Goal: Task Accomplishment & Management: Use online tool/utility

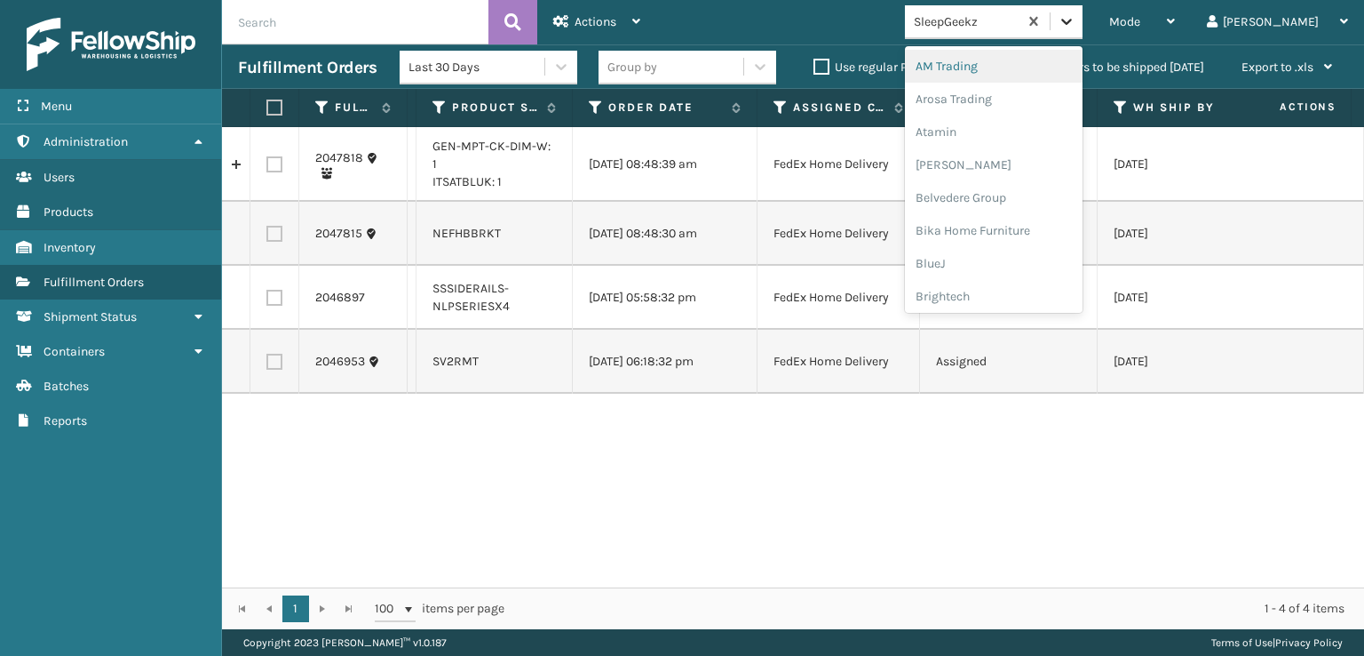
click at [1076, 26] on icon at bounding box center [1067, 21] width 18 height 18
click at [1024, 236] on div "FoamTex" at bounding box center [994, 227] width 178 height 33
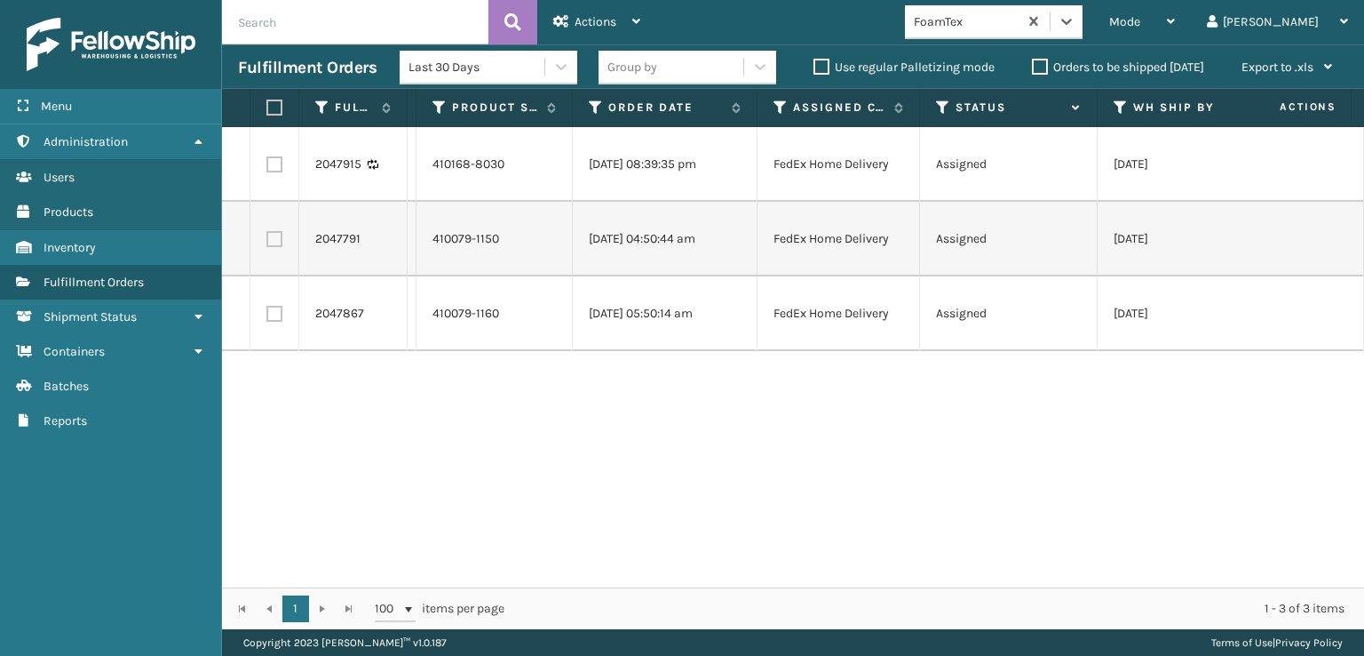
click at [274, 108] on label at bounding box center [271, 107] width 11 height 16
click at [267, 108] on input "checkbox" at bounding box center [266, 108] width 1 height 12
checkbox input "true"
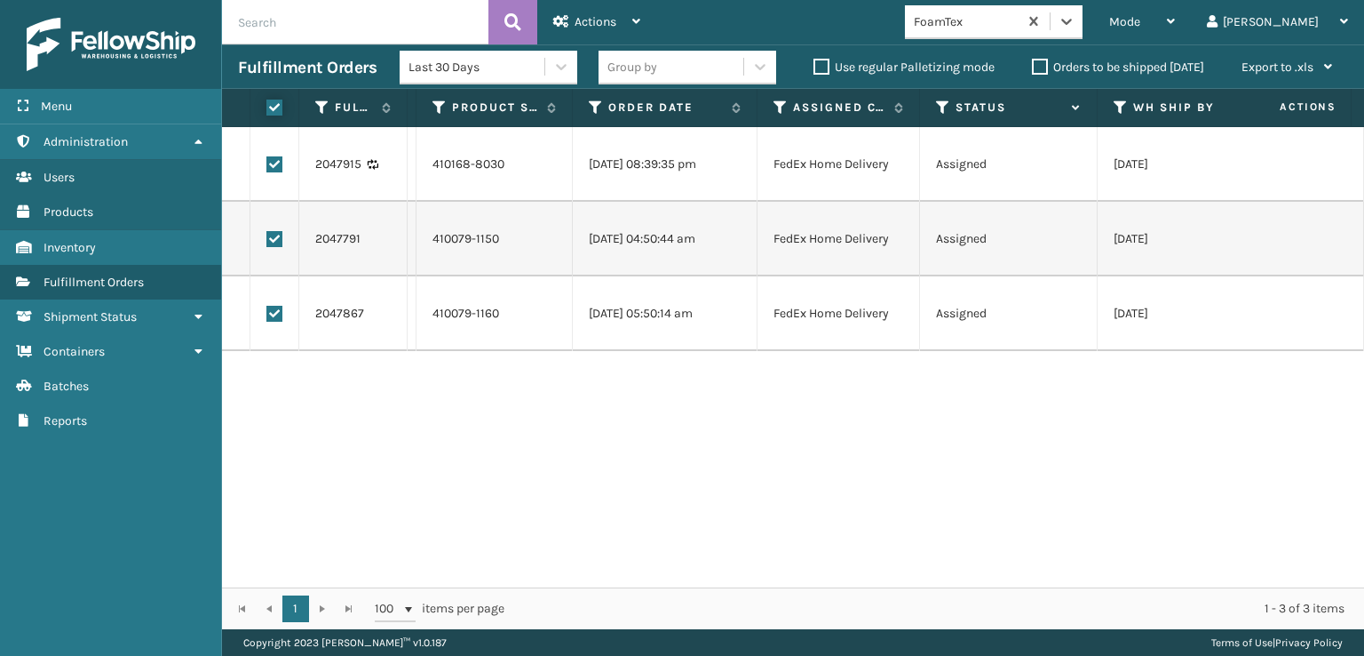
checkbox input "true"
click at [577, 27] on span "Actions" at bounding box center [596, 21] width 42 height 15
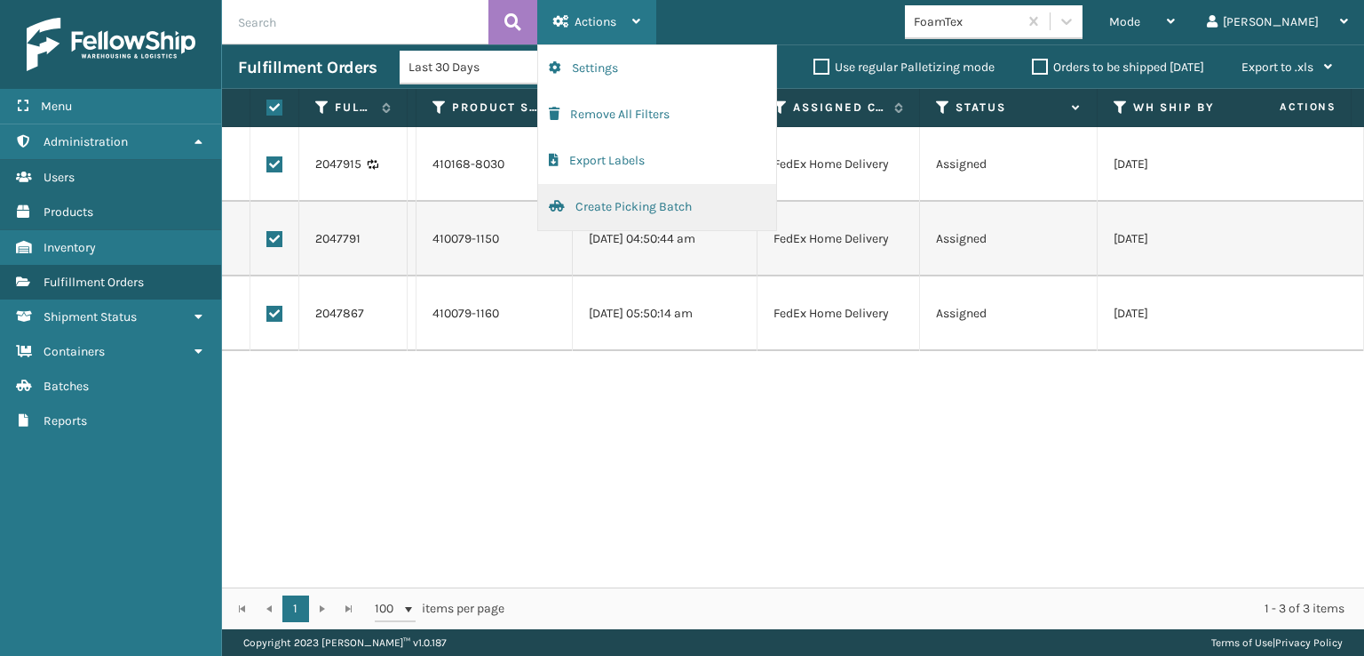
click at [596, 210] on button "Create Picking Batch" at bounding box center [657, 207] width 238 height 46
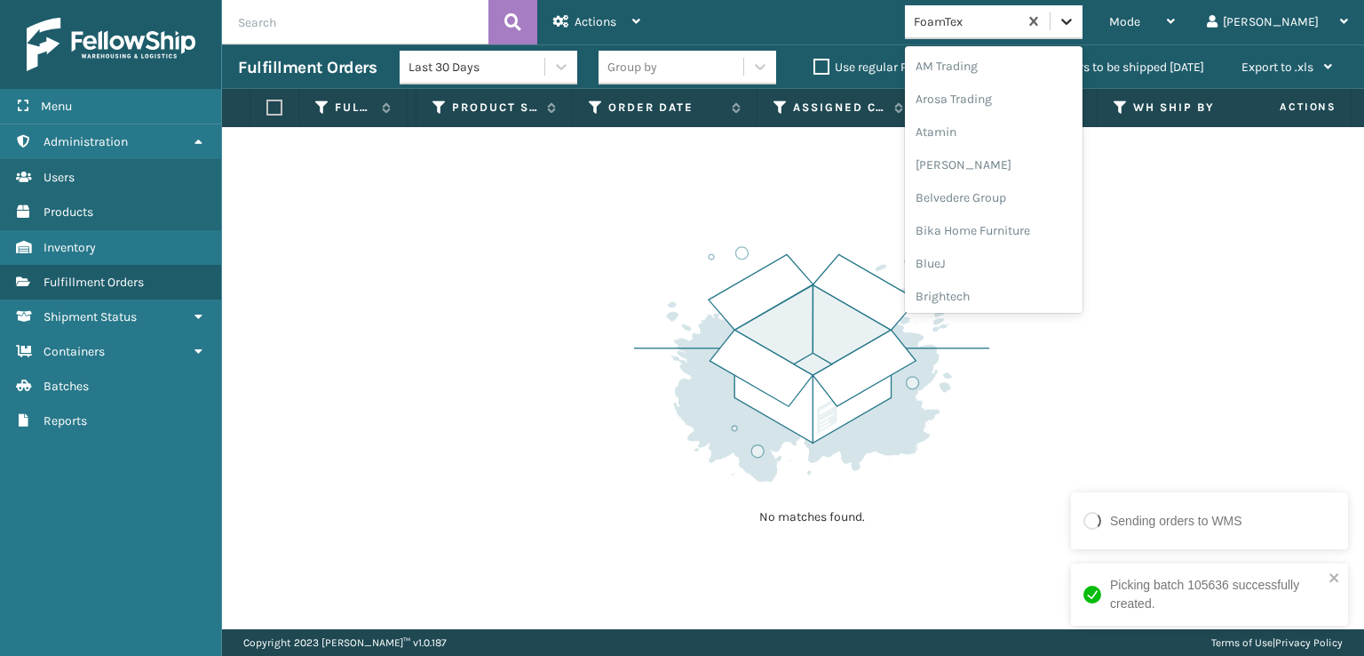
click at [1083, 7] on div at bounding box center [1067, 21] width 32 height 32
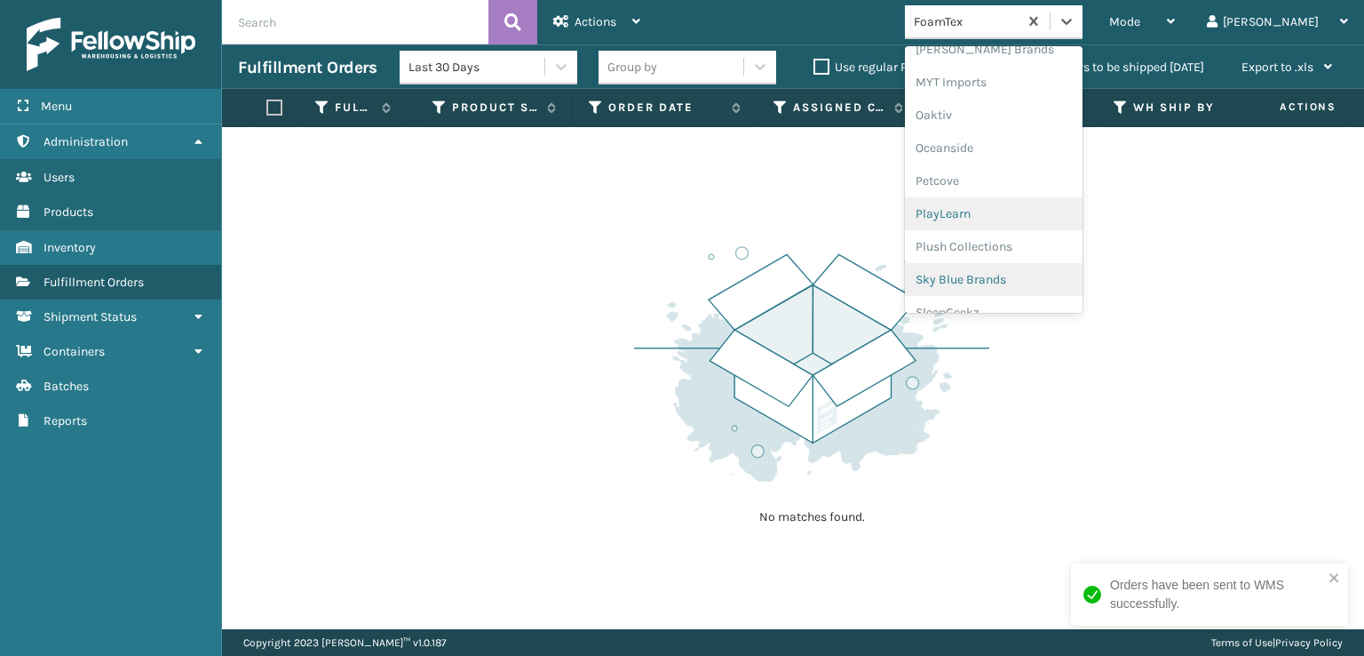
scroll to position [828, 0]
click at [1049, 230] on div "Plush Collections" at bounding box center [994, 224] width 178 height 33
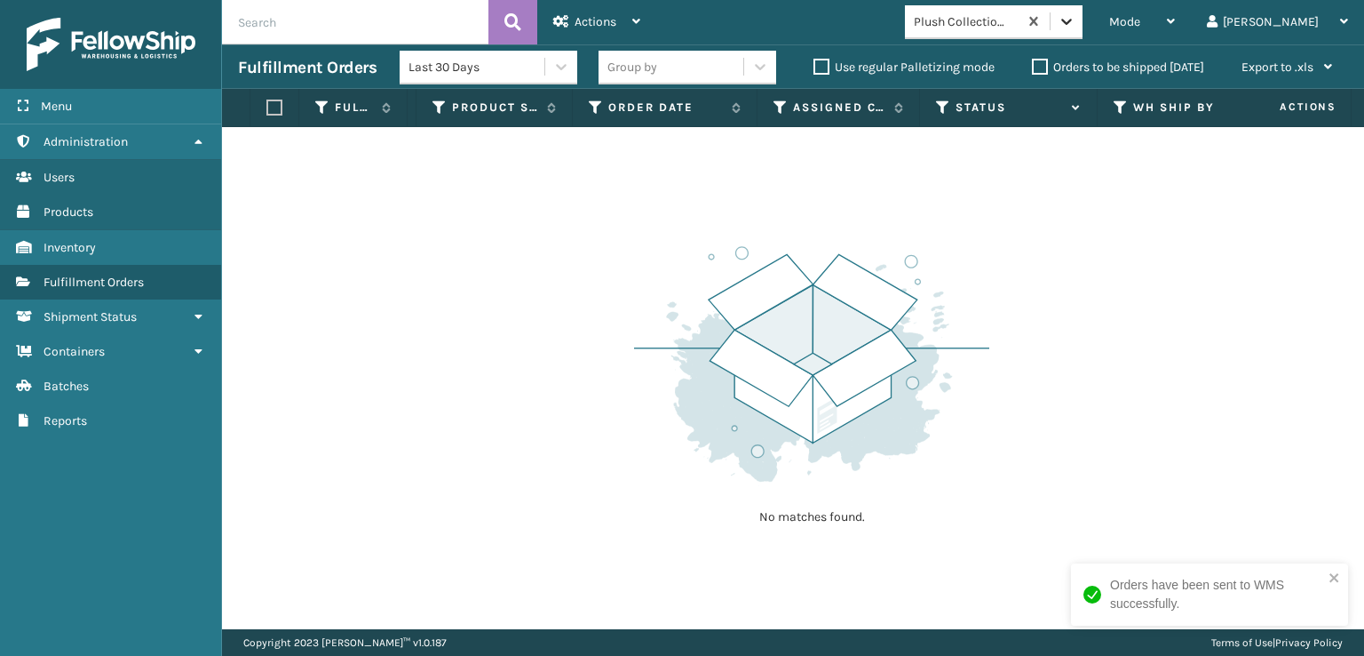
click at [1083, 30] on div at bounding box center [1067, 21] width 32 height 32
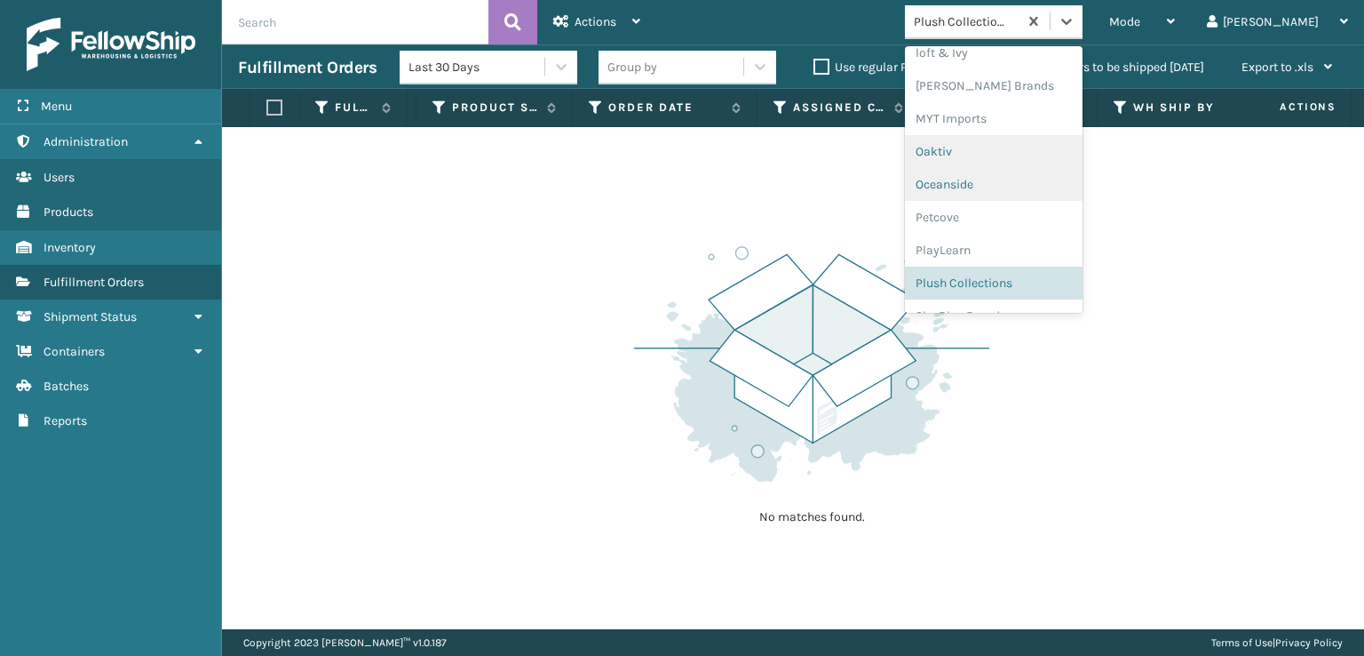
scroll to position [858, 0]
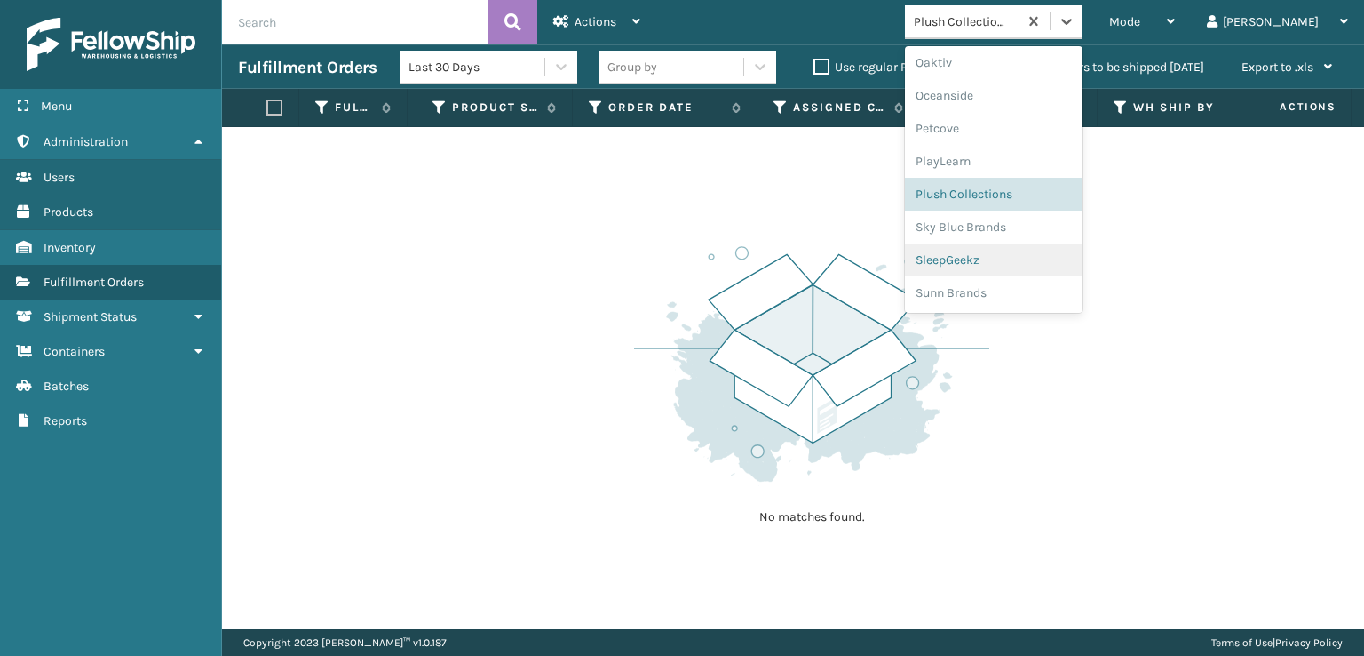
click at [1029, 254] on div "SleepGeekz" at bounding box center [994, 259] width 178 height 33
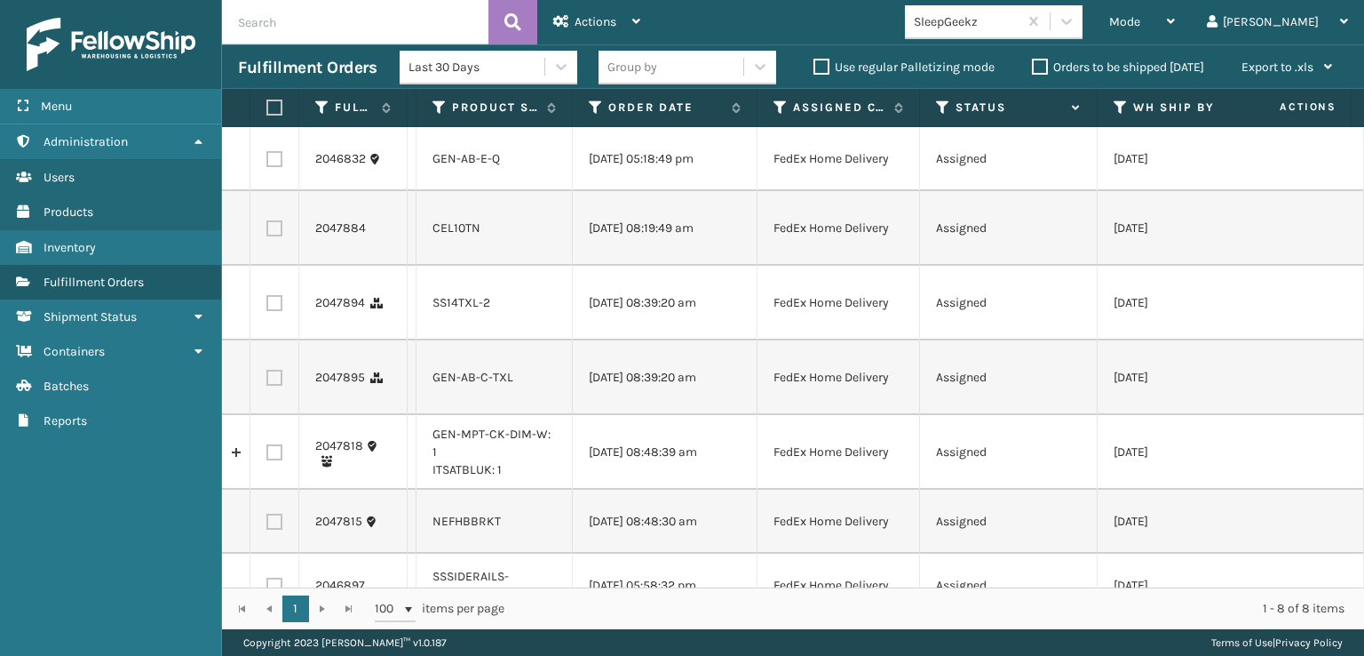
click at [270, 166] on label at bounding box center [274, 159] width 16 height 16
click at [267, 163] on input "checkbox" at bounding box center [266, 157] width 1 height 12
checkbox input "true"
click at [281, 248] on td at bounding box center [274, 228] width 49 height 75
click at [281, 236] on label at bounding box center [274, 228] width 16 height 16
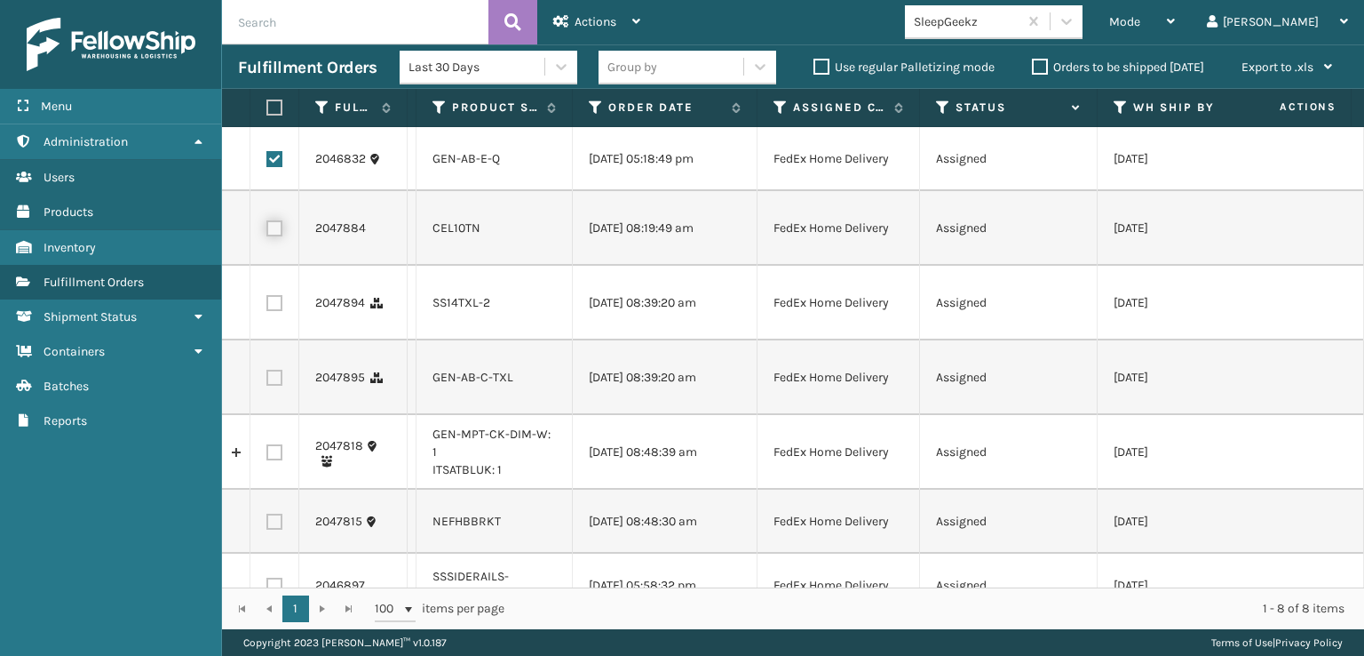
click at [267, 232] on input "checkbox" at bounding box center [266, 226] width 1 height 12
checkbox input "true"
click at [274, 311] on label at bounding box center [274, 303] width 16 height 16
click at [267, 306] on input "checkbox" at bounding box center [266, 301] width 1 height 12
checkbox input "true"
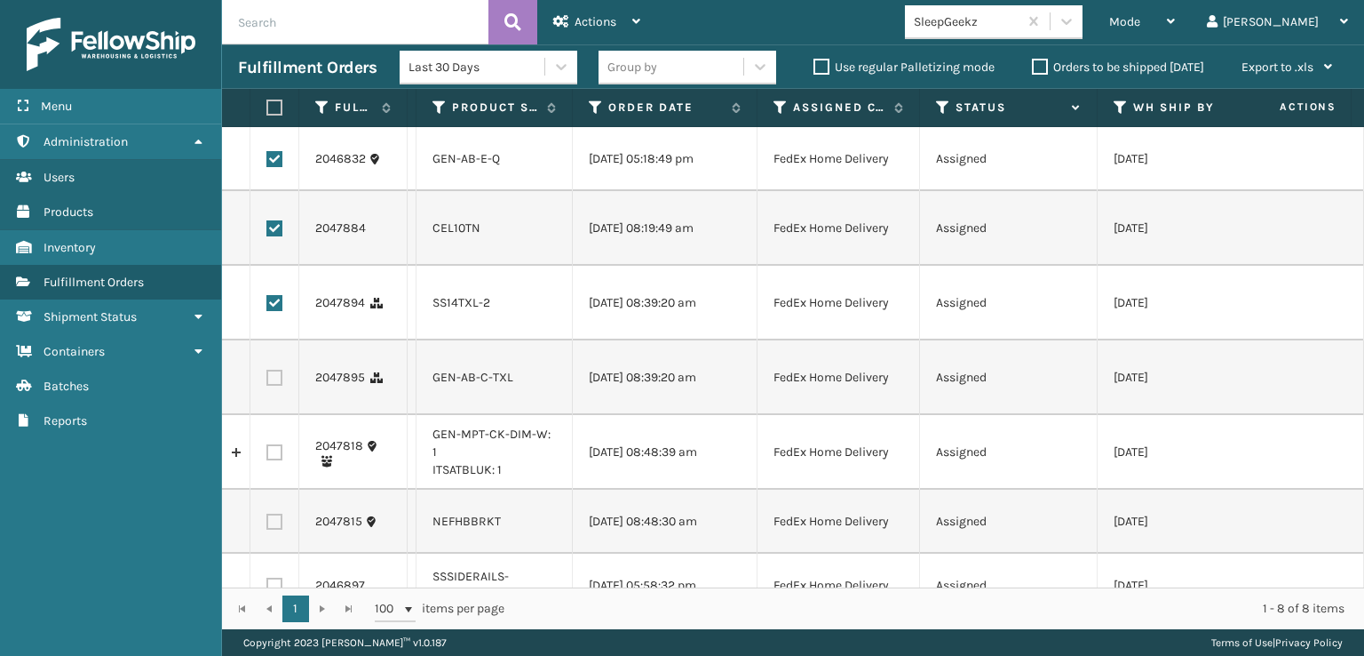
click at [272, 385] on label at bounding box center [274, 378] width 16 height 16
click at [267, 381] on input "checkbox" at bounding box center [266, 376] width 1 height 12
checkbox input "true"
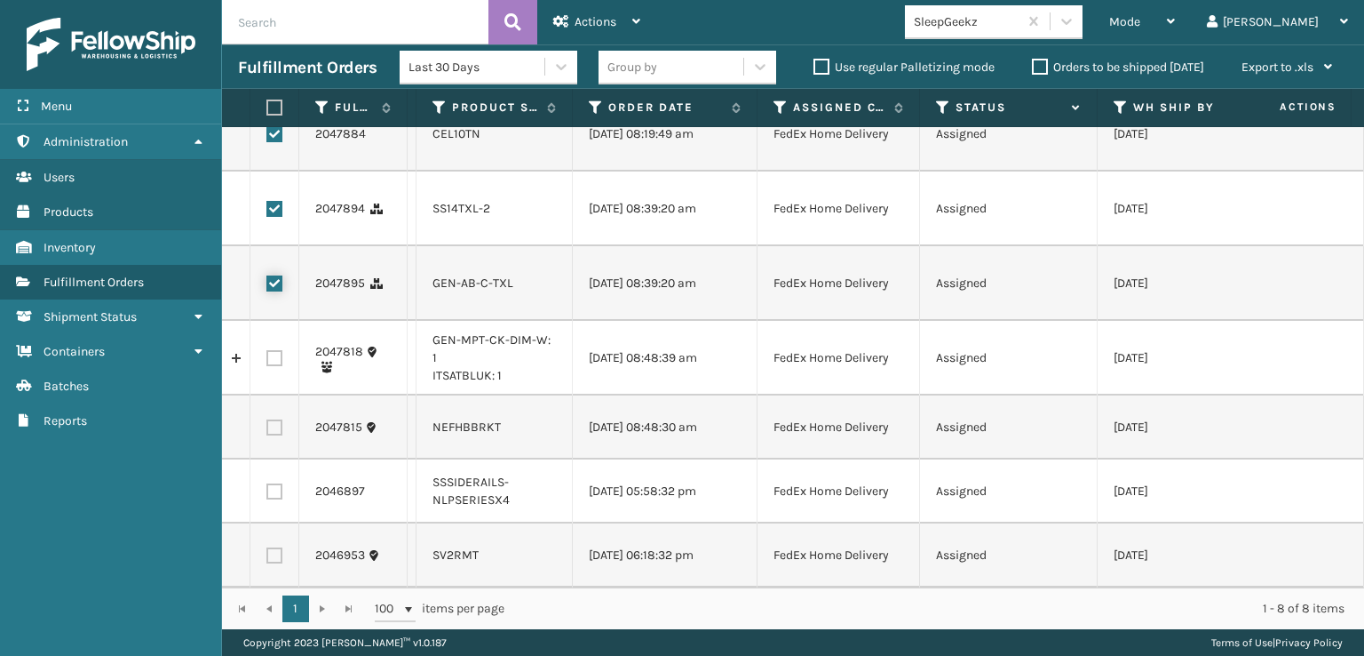
scroll to position [149, 0]
click at [557, 4] on div "Actions" at bounding box center [596, 22] width 87 height 44
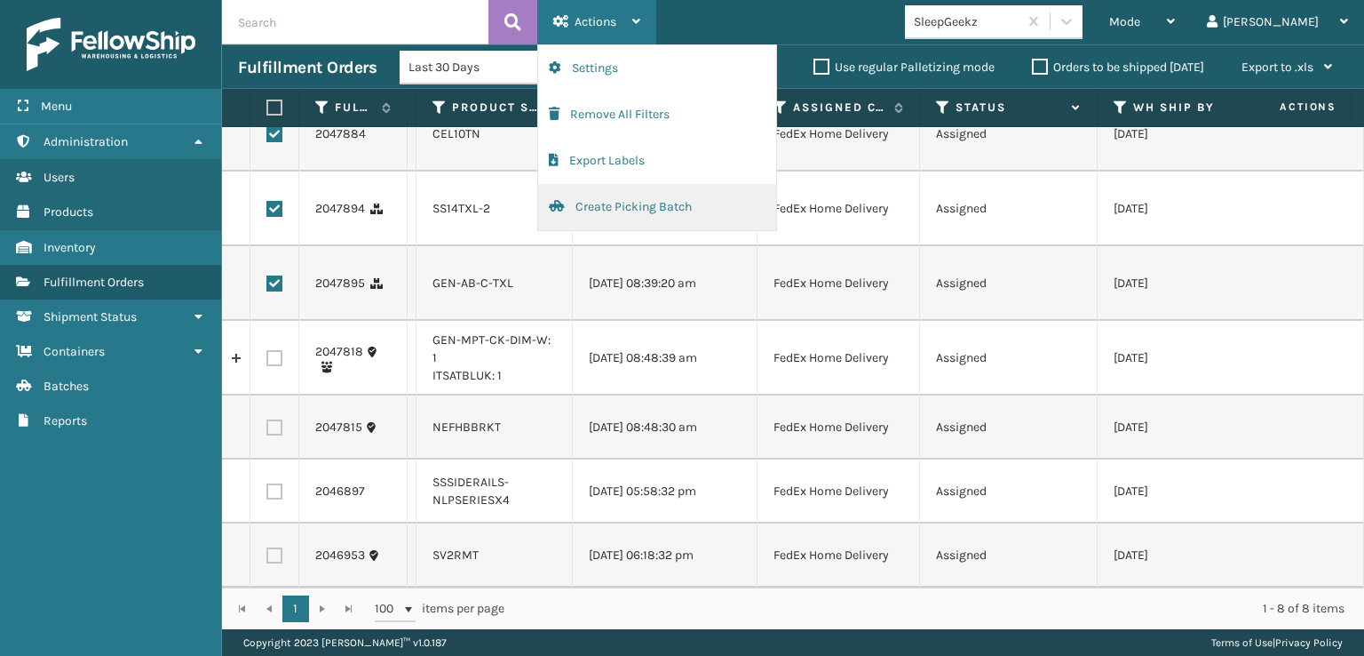
click at [581, 199] on button "Create Picking Batch" at bounding box center [657, 207] width 238 height 46
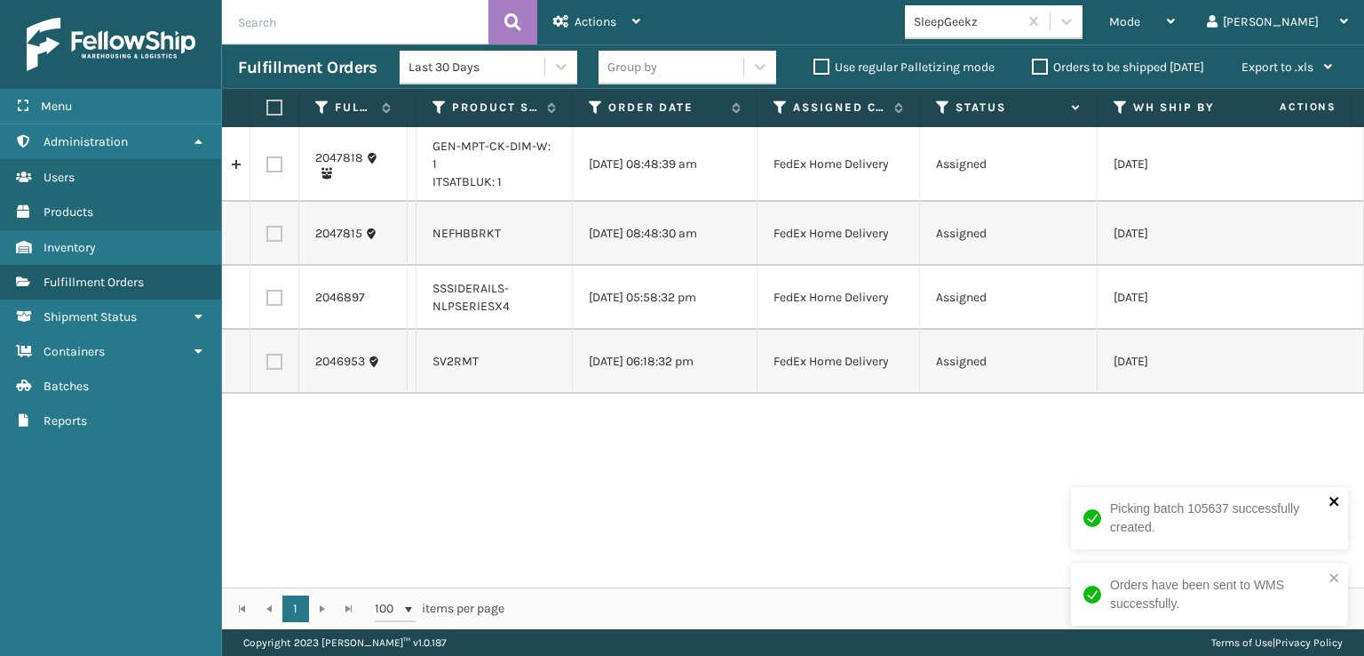
click at [1333, 505] on icon "close" at bounding box center [1335, 501] width 12 height 14
click at [1335, 578] on icon "close" at bounding box center [1334, 577] width 9 height 9
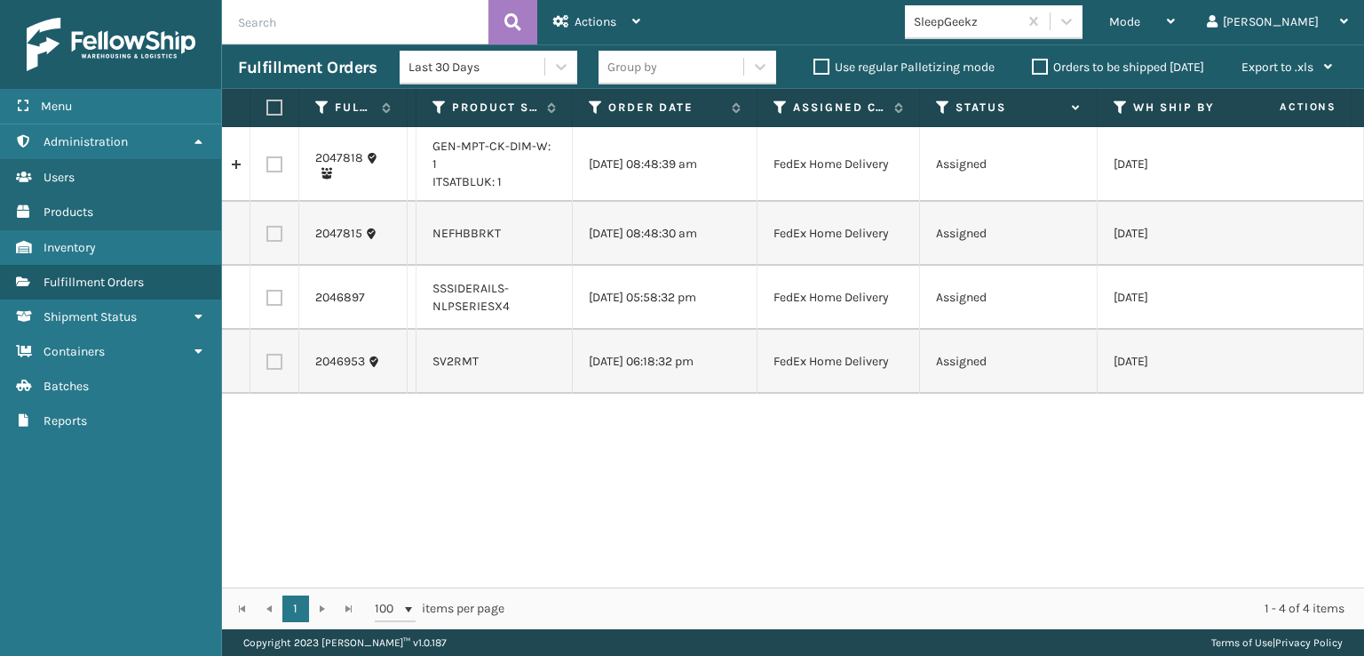
click at [277, 107] on label at bounding box center [271, 107] width 11 height 16
click at [267, 107] on input "checkbox" at bounding box center [266, 108] width 1 height 12
checkbox input "true"
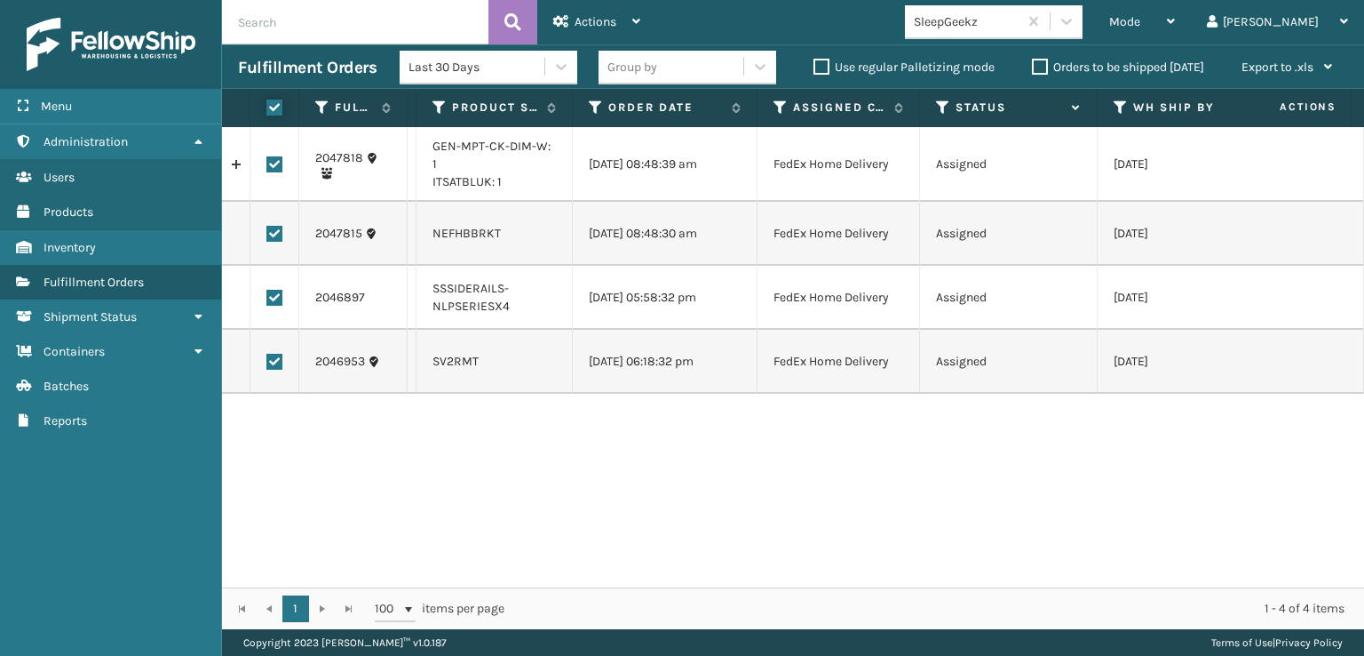
checkbox input "true"
click at [643, 29] on div "Actions Settings Remove All Filters Export Labels Create Picking Batch" at bounding box center [596, 22] width 119 height 44
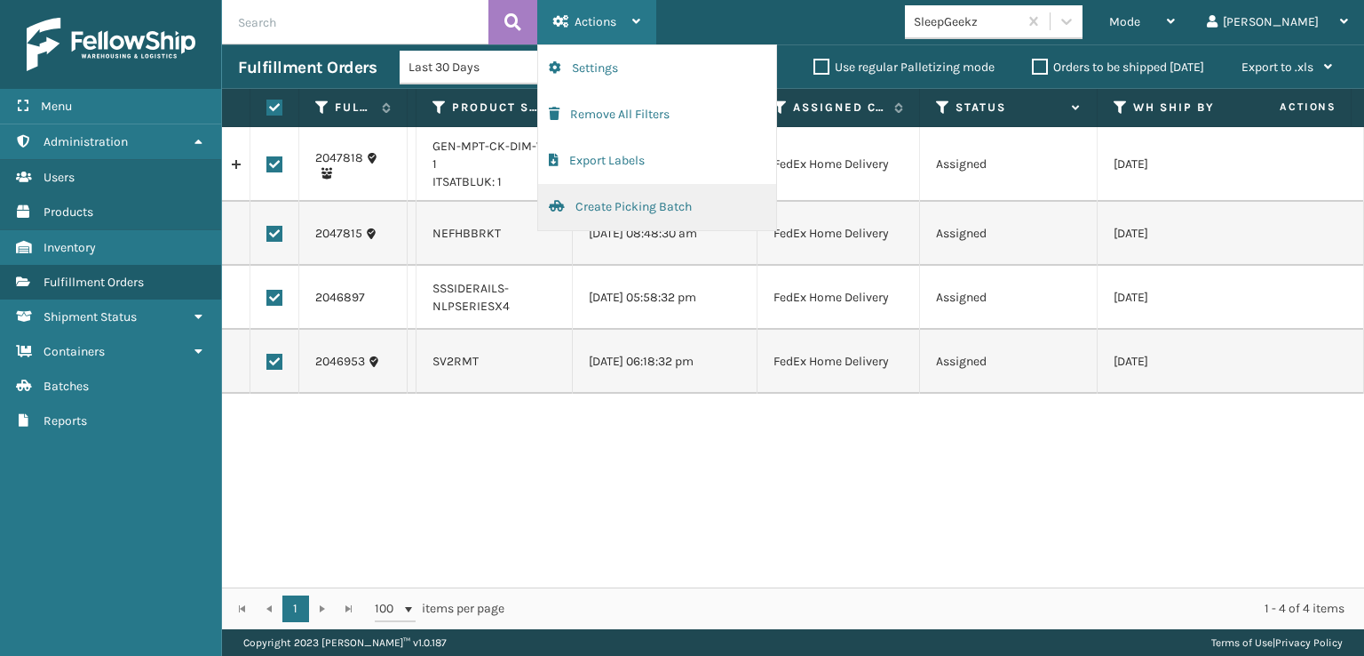
click at [665, 208] on button "Create Picking Batch" at bounding box center [657, 207] width 238 height 46
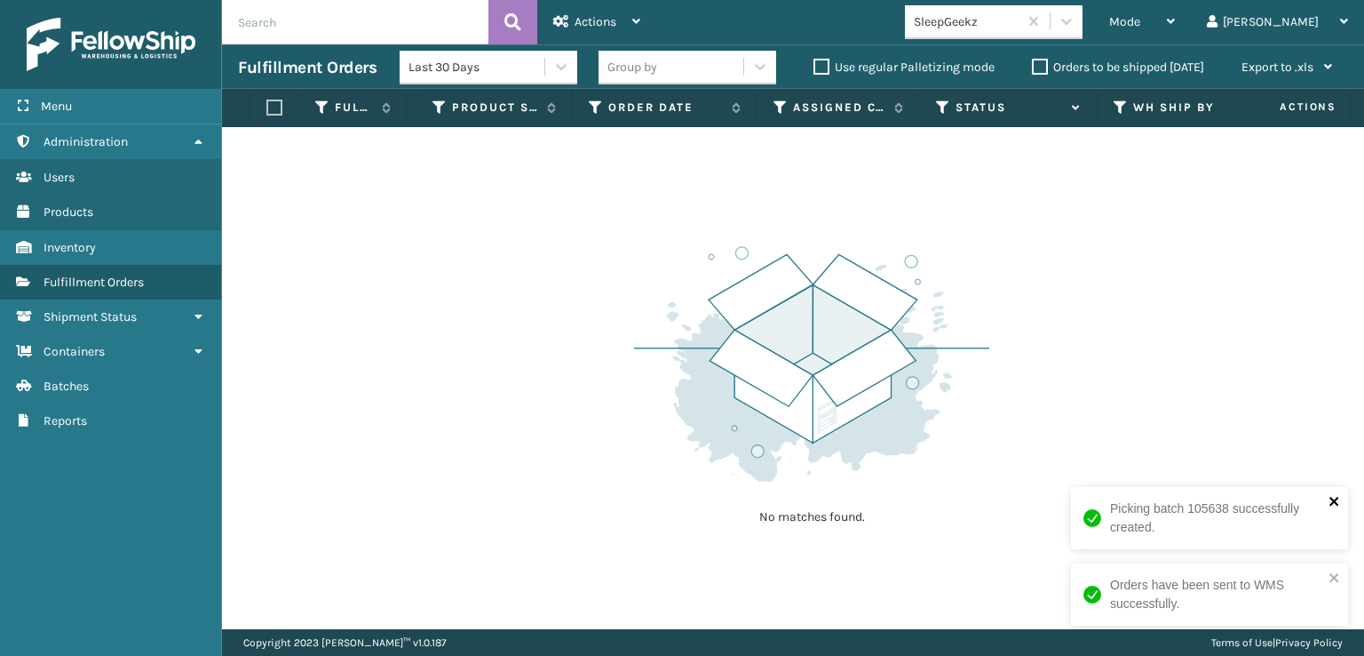
click at [1335, 502] on icon "close" at bounding box center [1334, 501] width 9 height 9
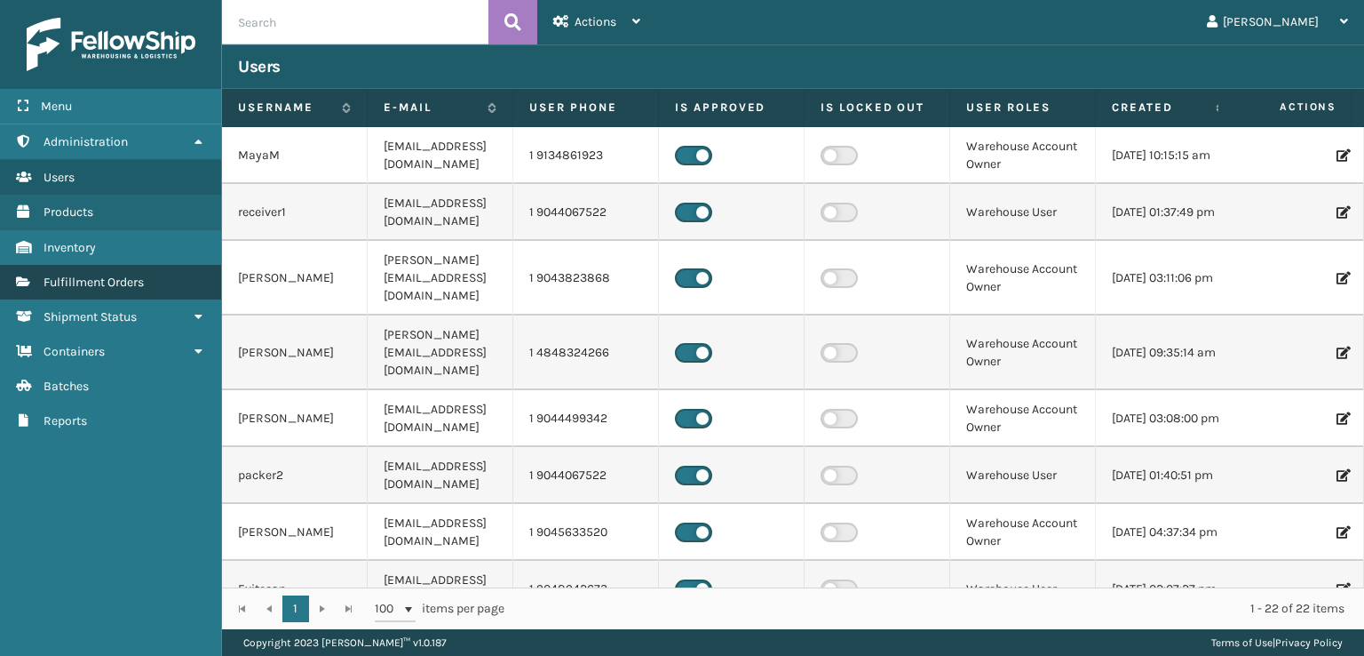
click at [171, 284] on link "Fulfillment Orders" at bounding box center [110, 282] width 221 height 35
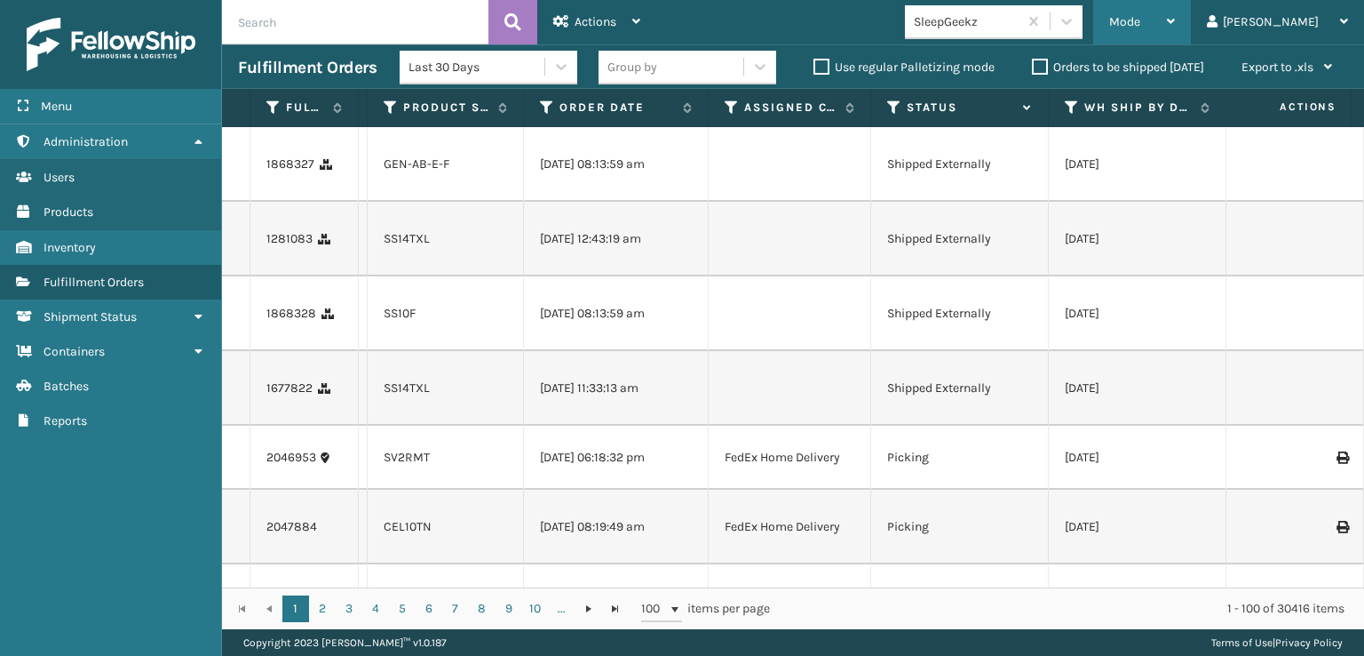
click at [1175, 31] on div "Mode" at bounding box center [1142, 22] width 66 height 44
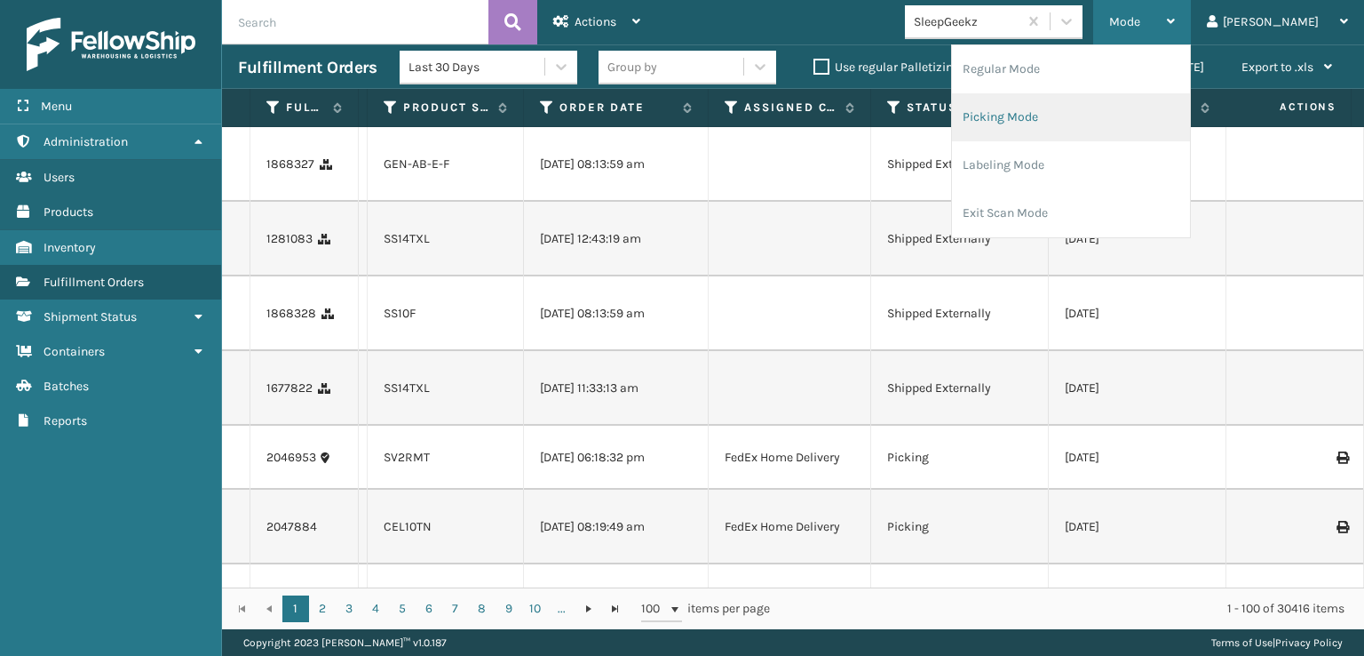
click at [1117, 121] on li "Picking Mode" at bounding box center [1071, 117] width 238 height 48
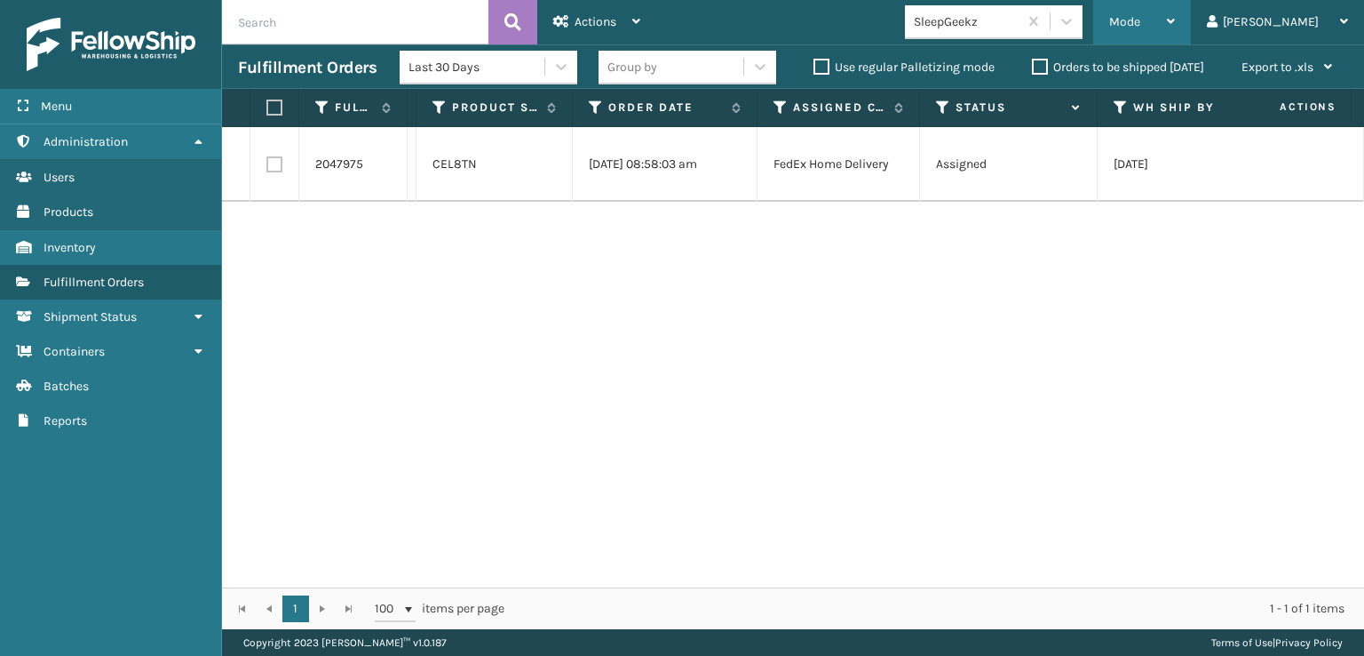
click at [1141, 22] on span "Mode" at bounding box center [1124, 21] width 31 height 15
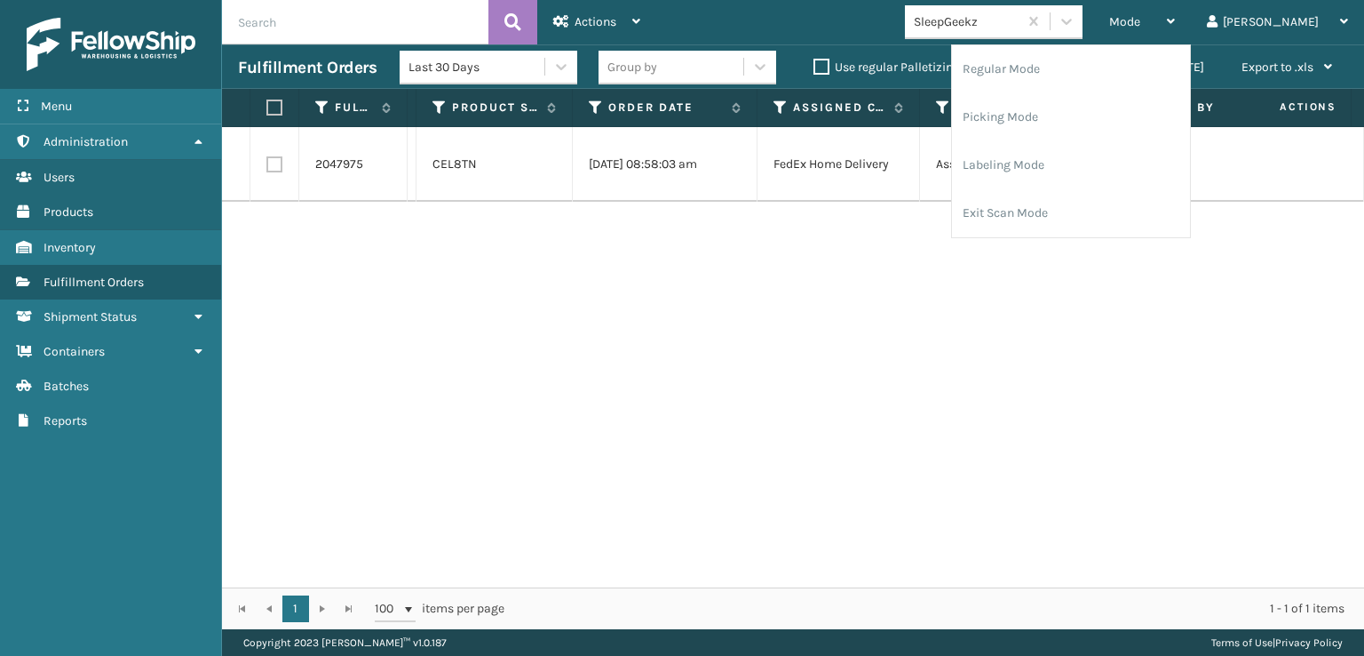
click at [1163, 592] on div "1 1 100 items per page 1 - 1 of 1 items" at bounding box center [793, 608] width 1142 height 42
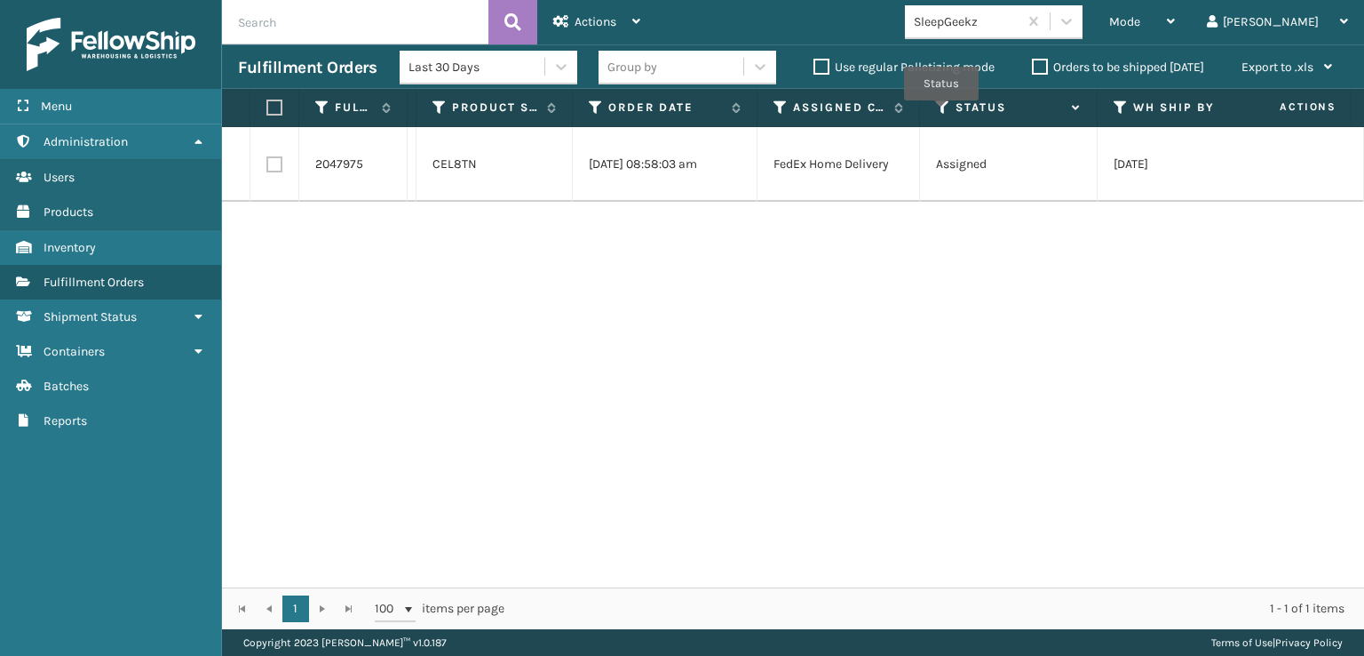
click at [942, 113] on icon at bounding box center [943, 107] width 14 height 16
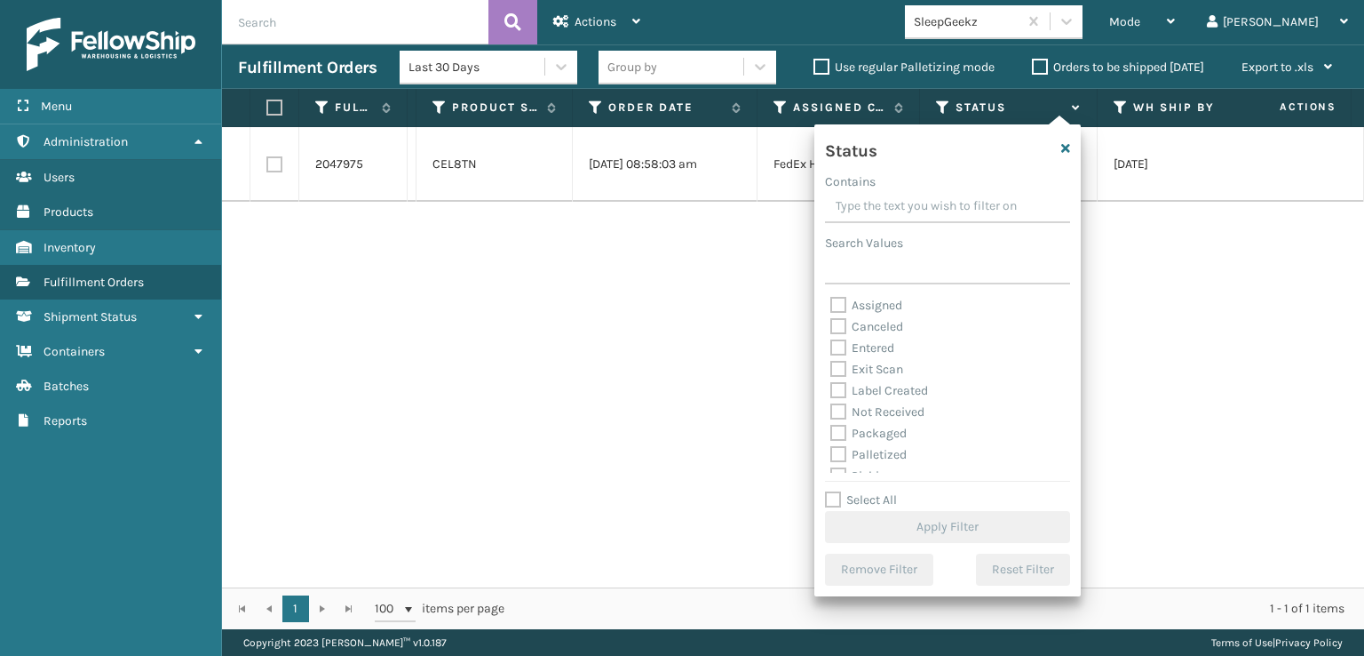
scroll to position [89, 0]
click at [834, 379] on label "Picking" at bounding box center [862, 386] width 63 height 15
click at [831, 379] on input "Picking" at bounding box center [831, 383] width 1 height 12
checkbox input "true"
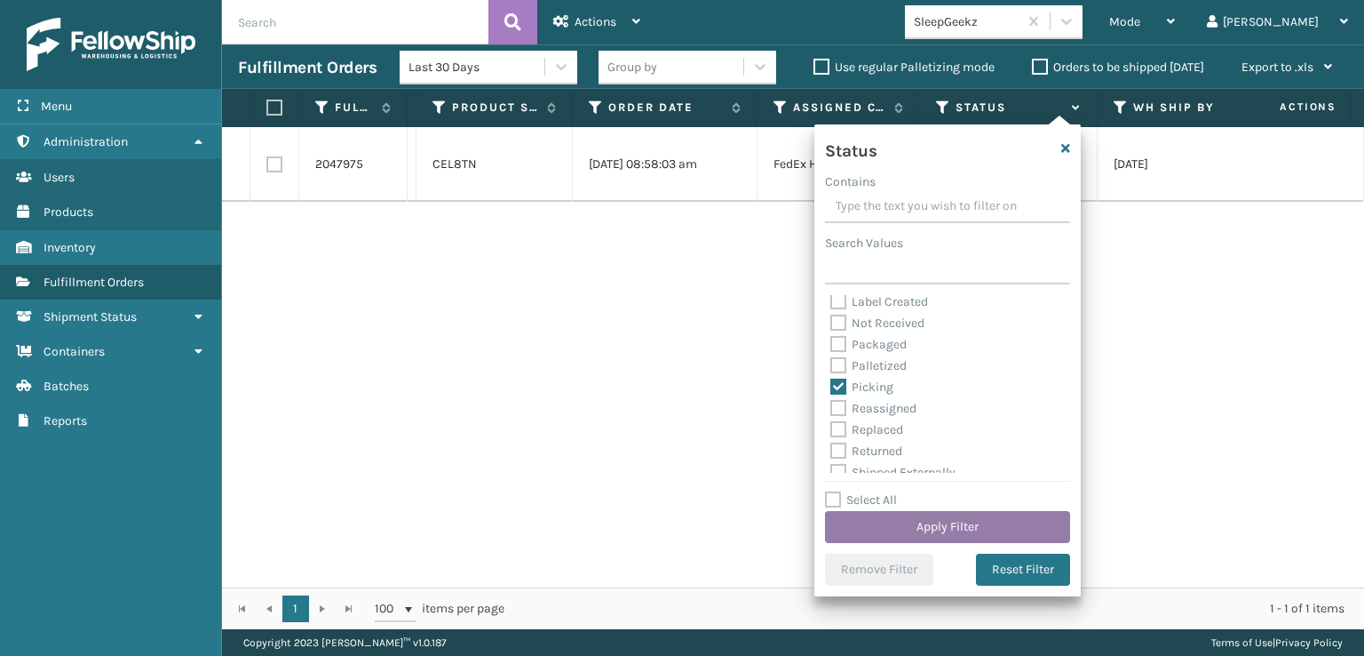
click at [938, 531] on button "Apply Filter" at bounding box center [947, 527] width 245 height 32
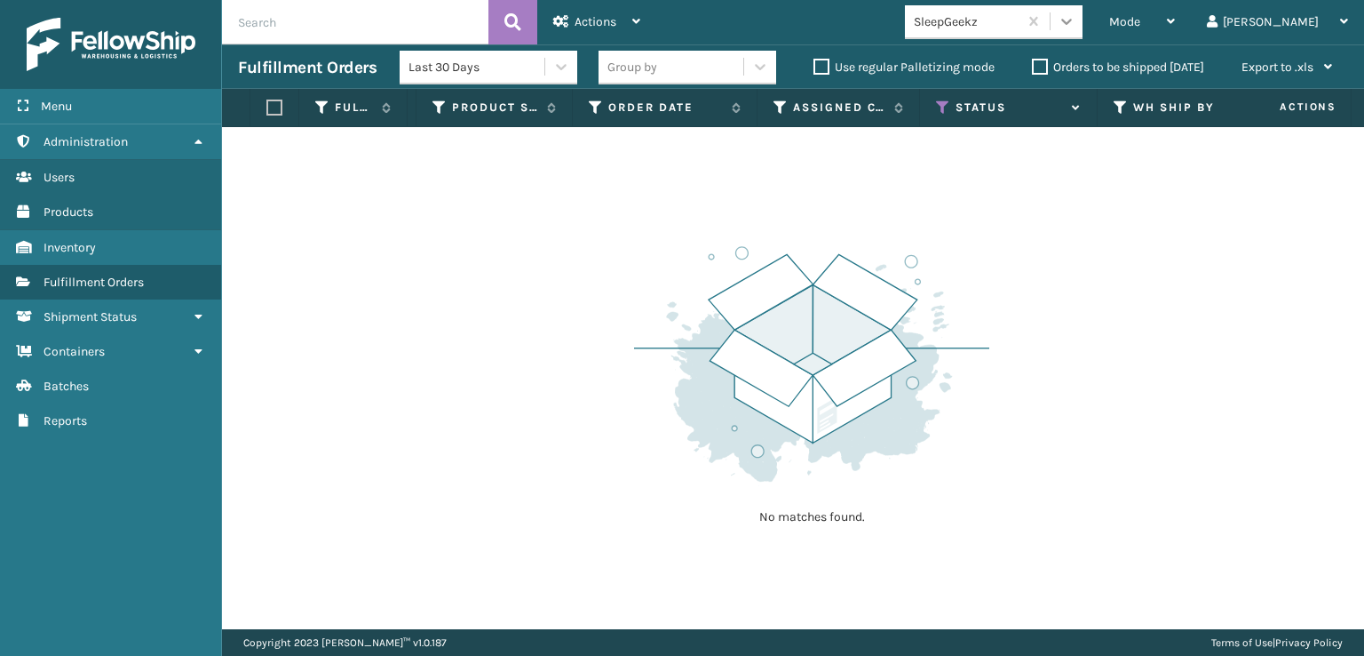
click at [1083, 35] on div at bounding box center [1067, 21] width 32 height 32
click at [1259, 449] on div "No matches found." at bounding box center [793, 378] width 1142 height 502
click at [939, 100] on icon at bounding box center [943, 107] width 14 height 16
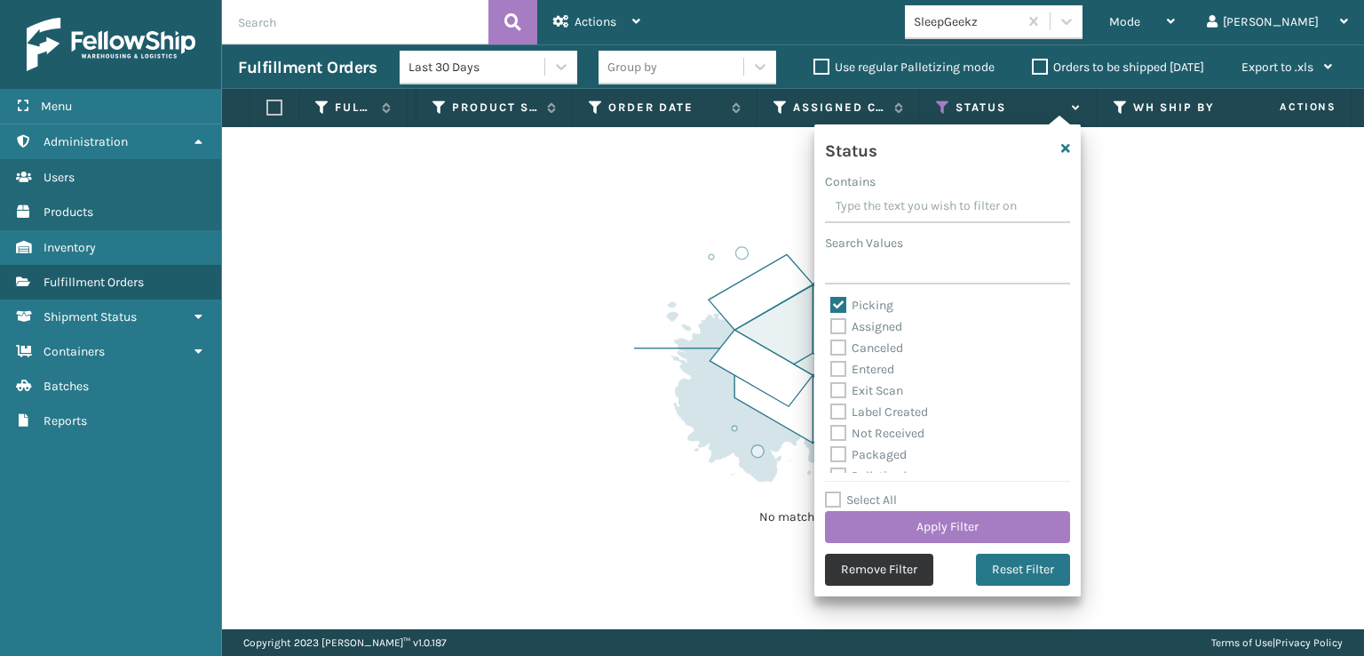
click at [881, 565] on button "Remove Filter" at bounding box center [879, 569] width 108 height 32
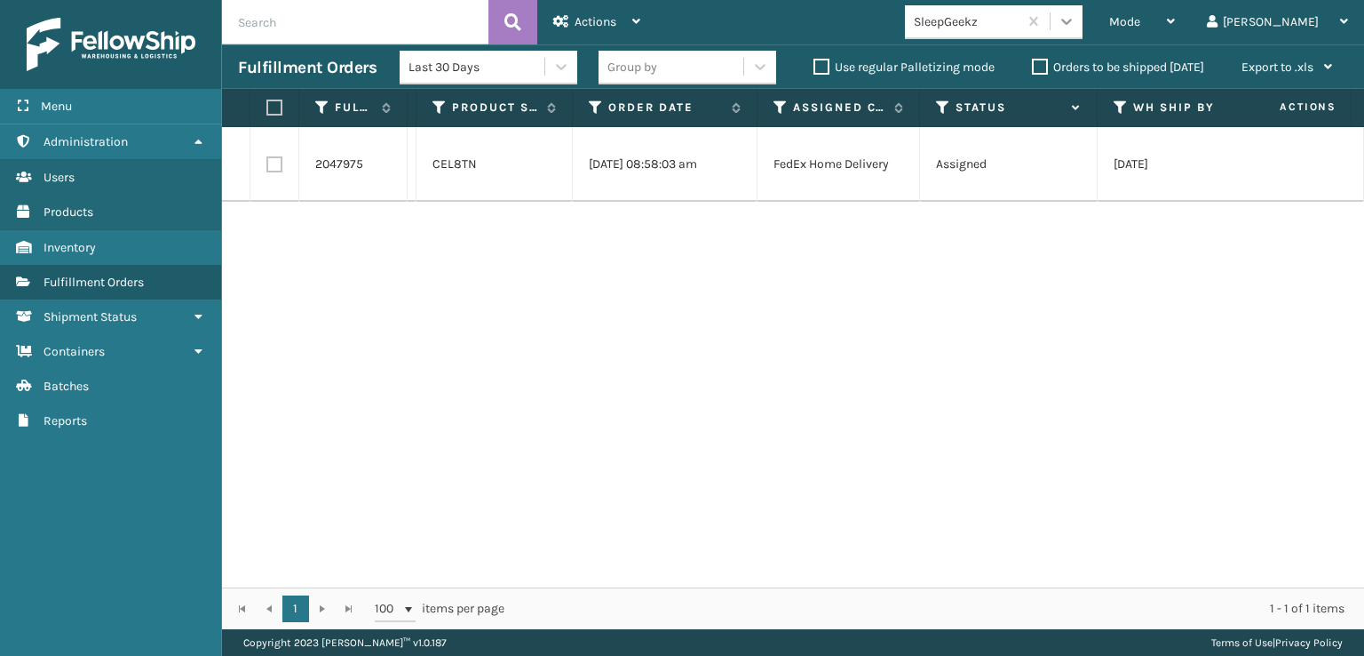
click at [1072, 22] on icon at bounding box center [1066, 22] width 11 height 6
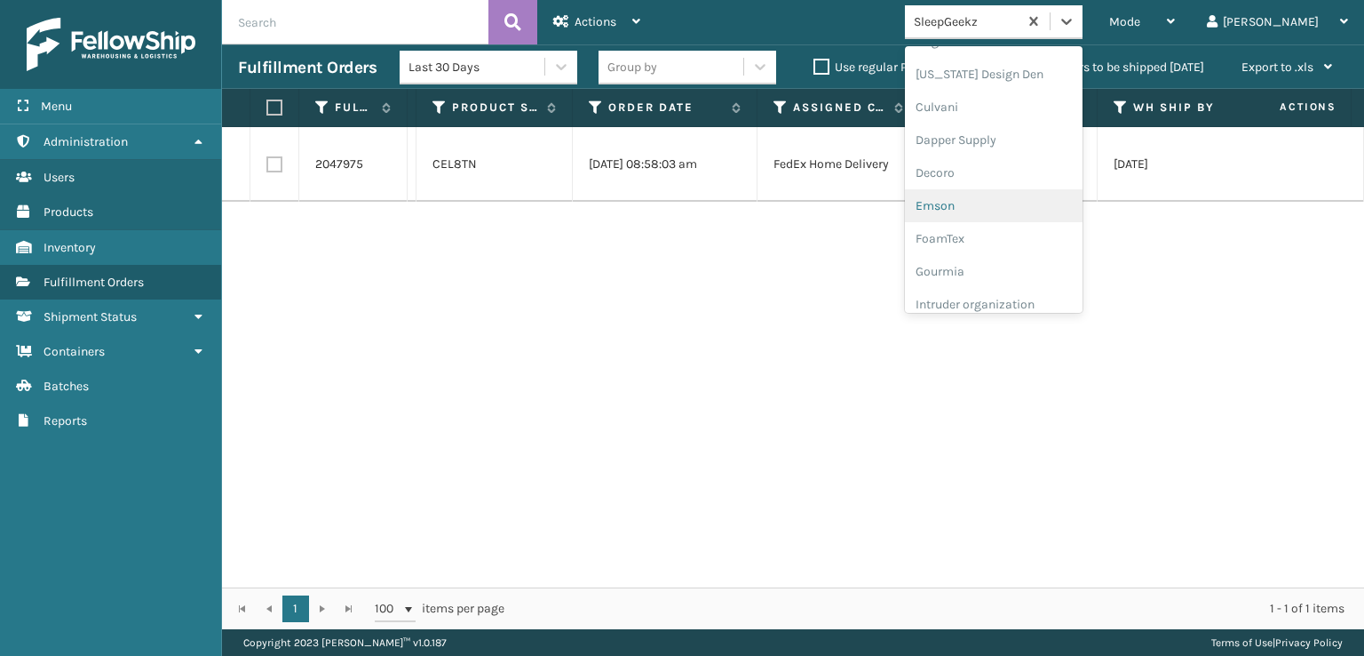
scroll to position [266, 0]
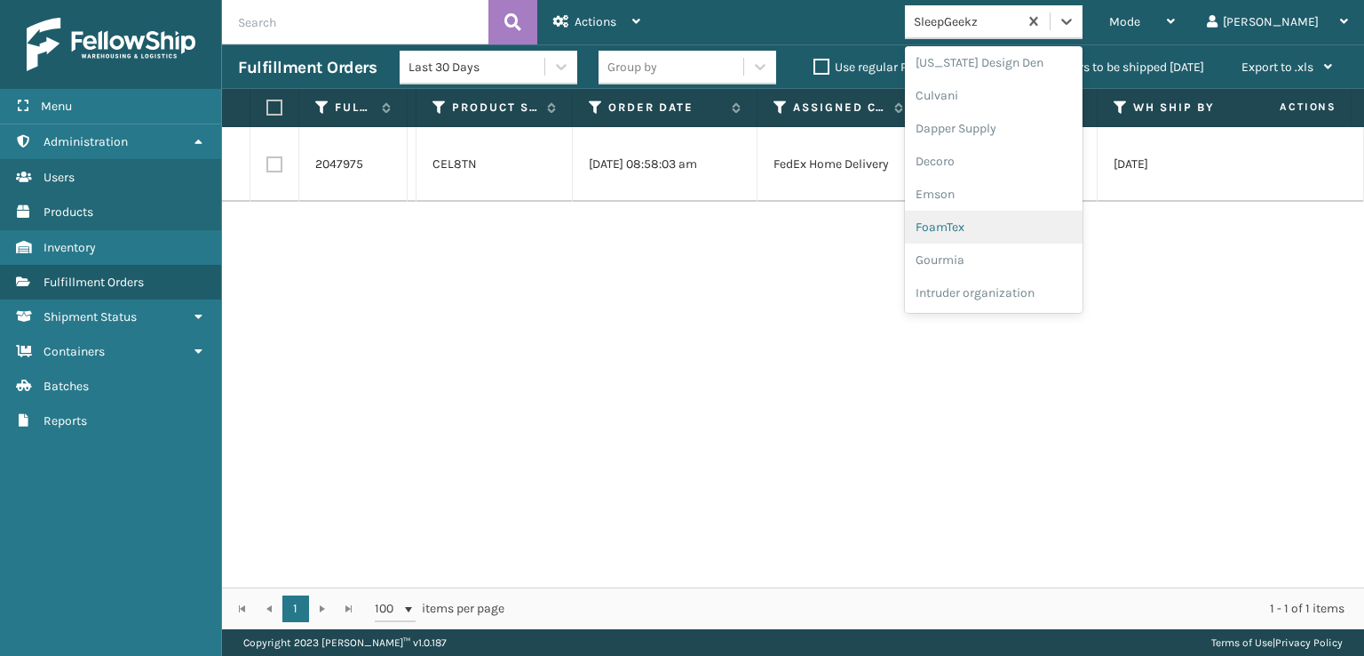
click at [991, 218] on div "FoamTex" at bounding box center [994, 227] width 178 height 33
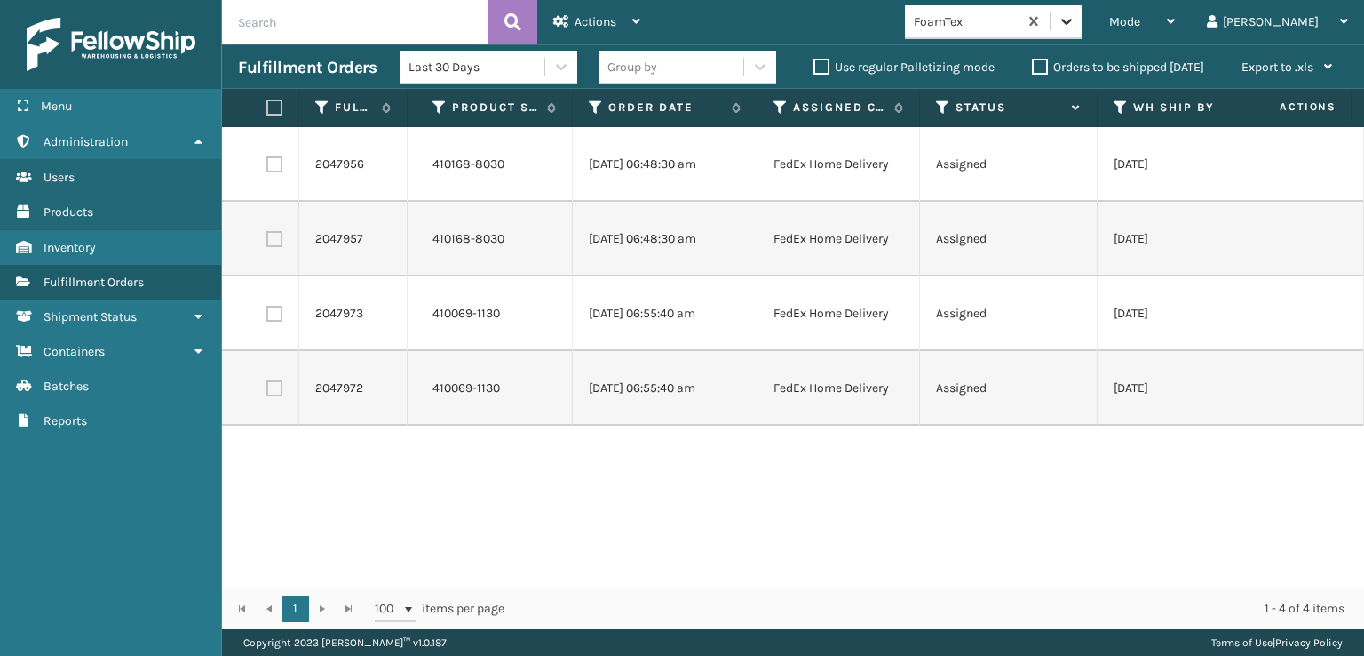
click at [1076, 21] on icon at bounding box center [1067, 21] width 18 height 18
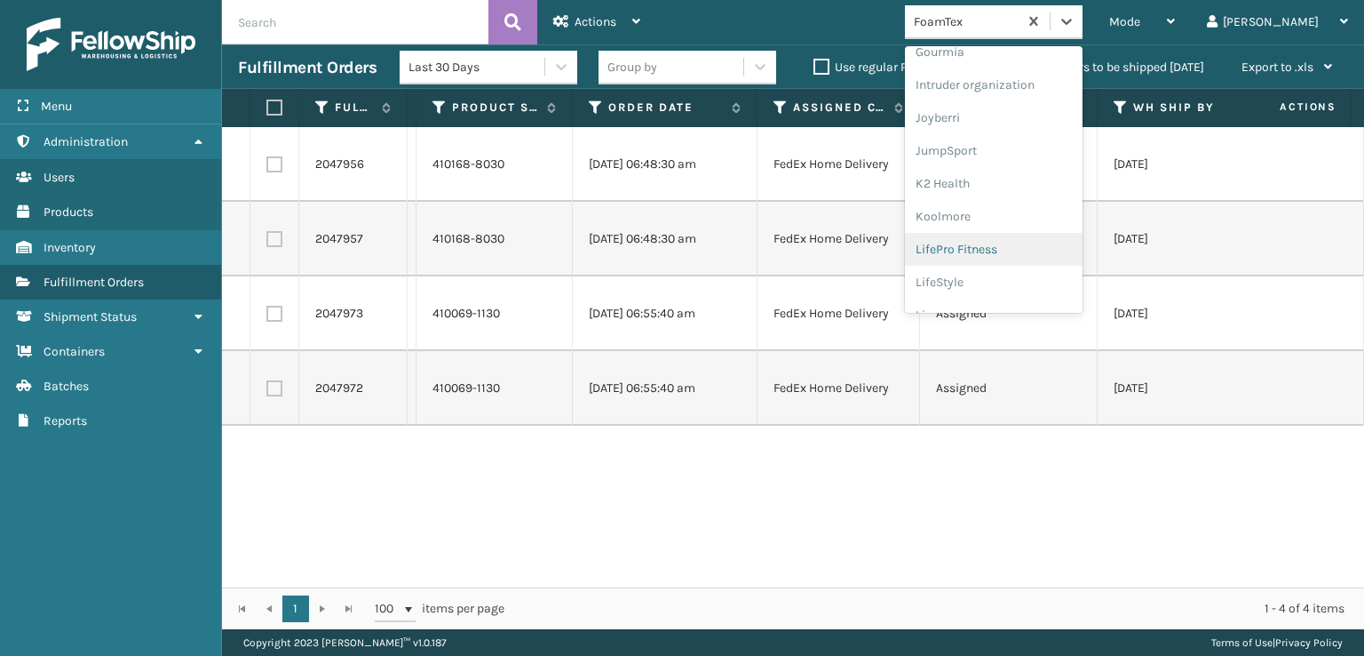
scroll to position [561, 0]
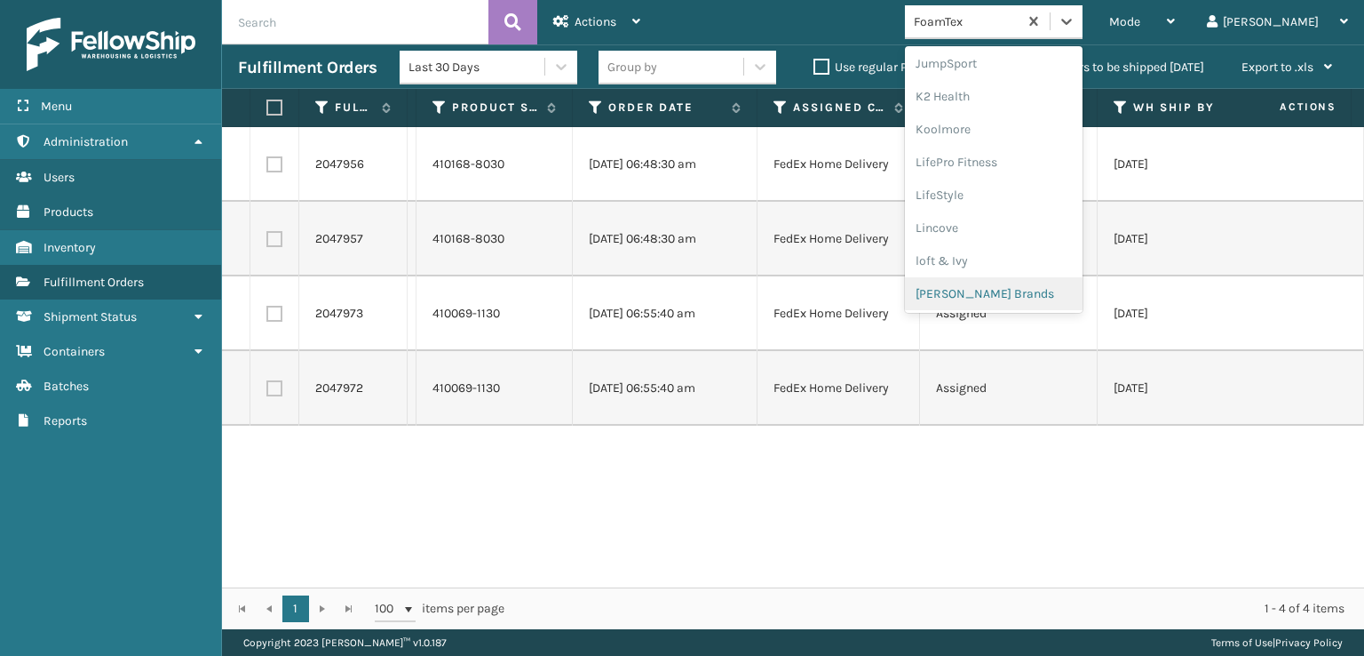
click at [1016, 289] on div "[PERSON_NAME] Brands" at bounding box center [994, 293] width 178 height 33
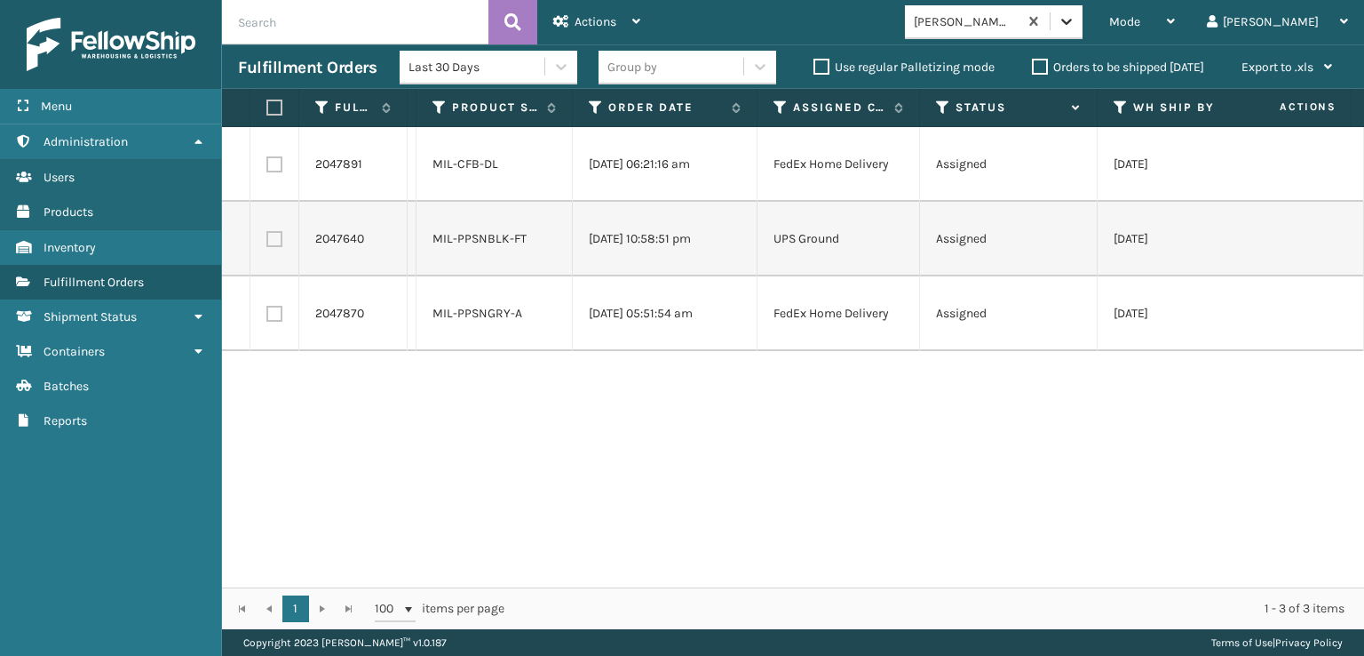
click at [1076, 25] on icon at bounding box center [1067, 21] width 18 height 18
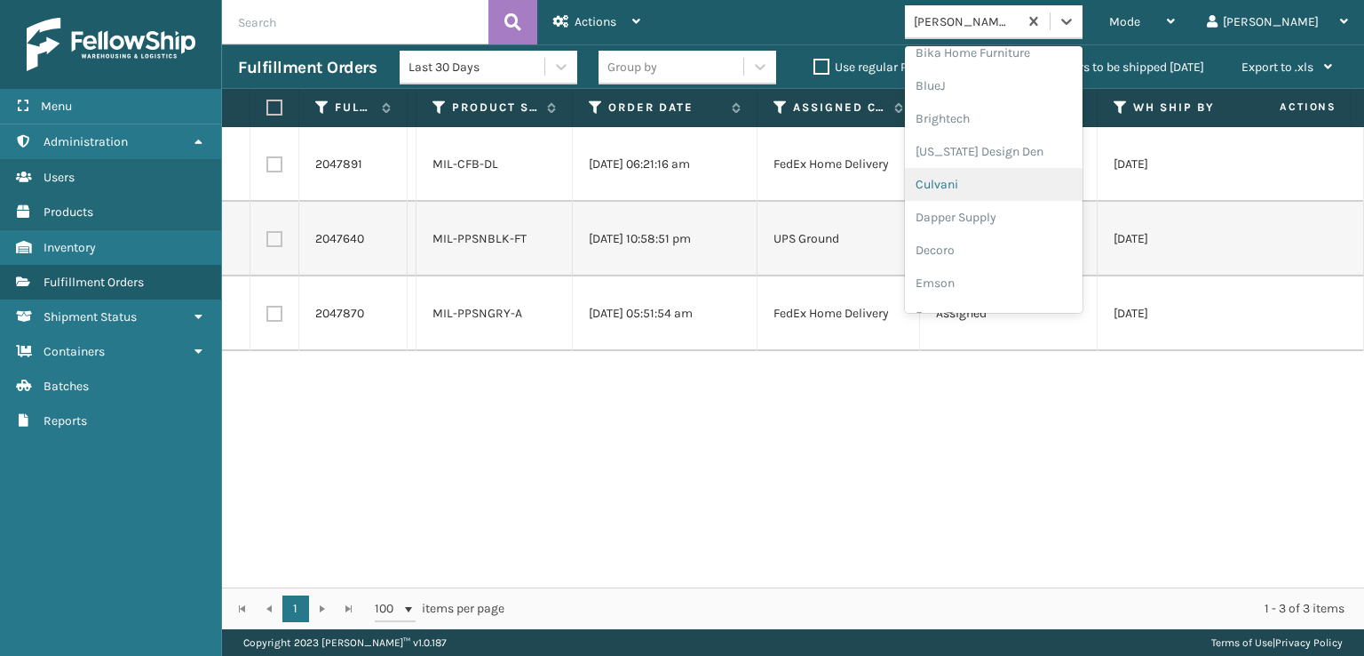
scroll to position [355, 0]
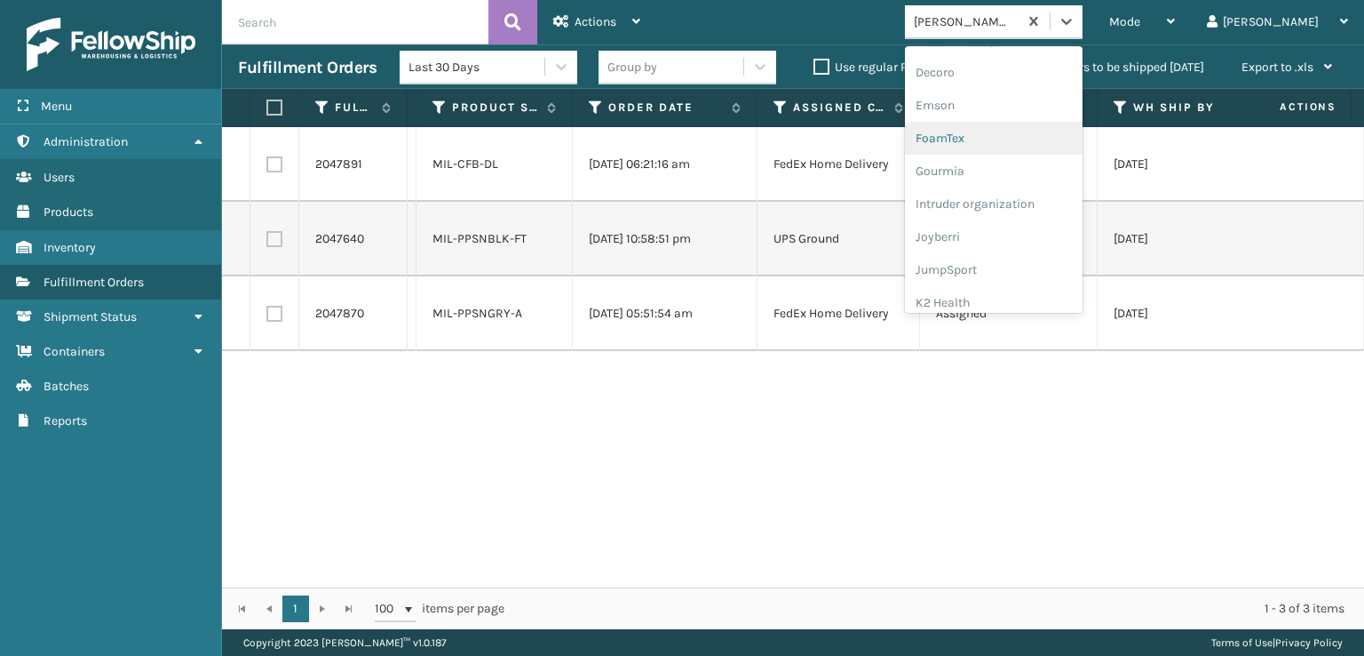
click at [1039, 130] on div "FoamTex" at bounding box center [994, 138] width 178 height 33
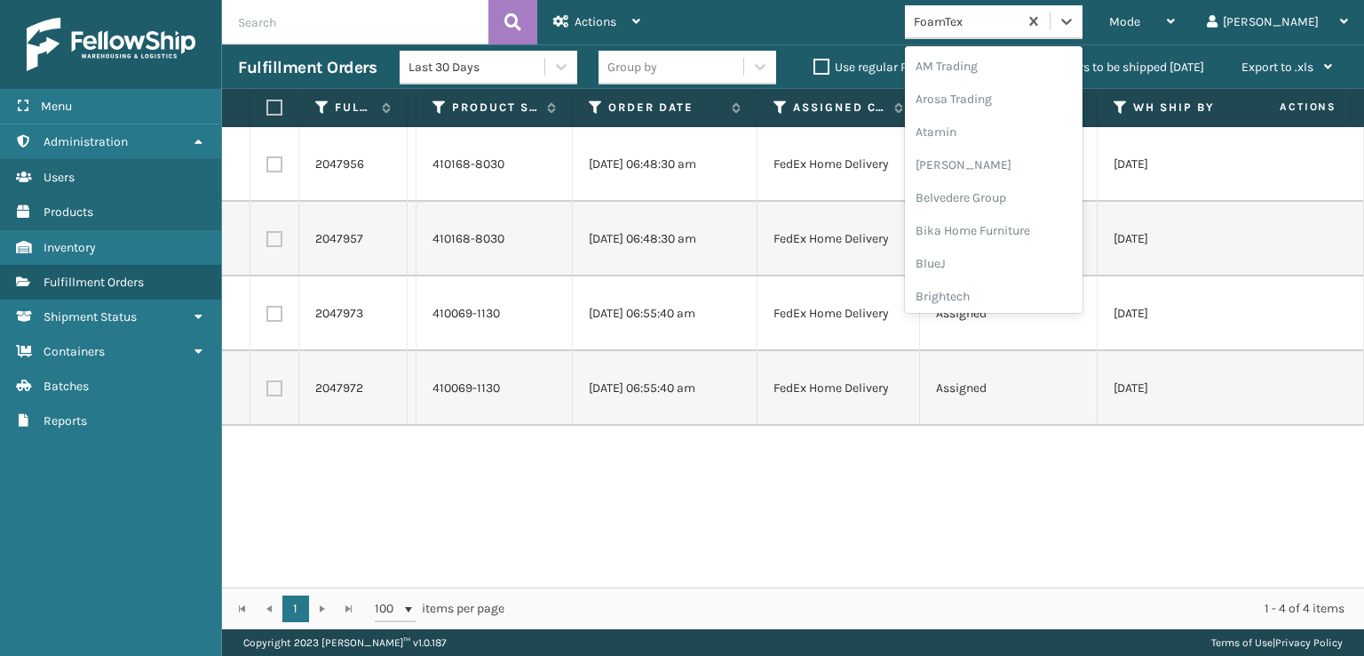
click at [1083, 37] on div "FoamTex" at bounding box center [994, 22] width 178 height 34
click at [1055, 200] on div "Plush Collections" at bounding box center [994, 194] width 178 height 33
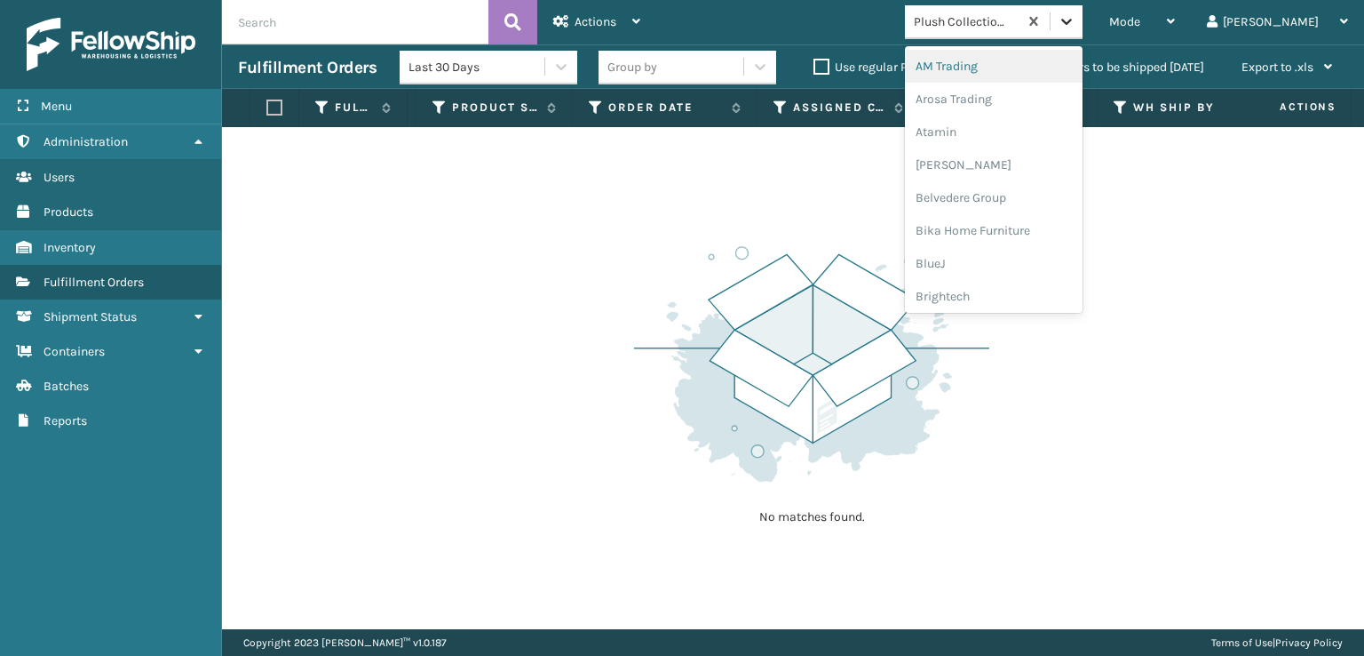
click at [1076, 26] on icon at bounding box center [1067, 21] width 18 height 18
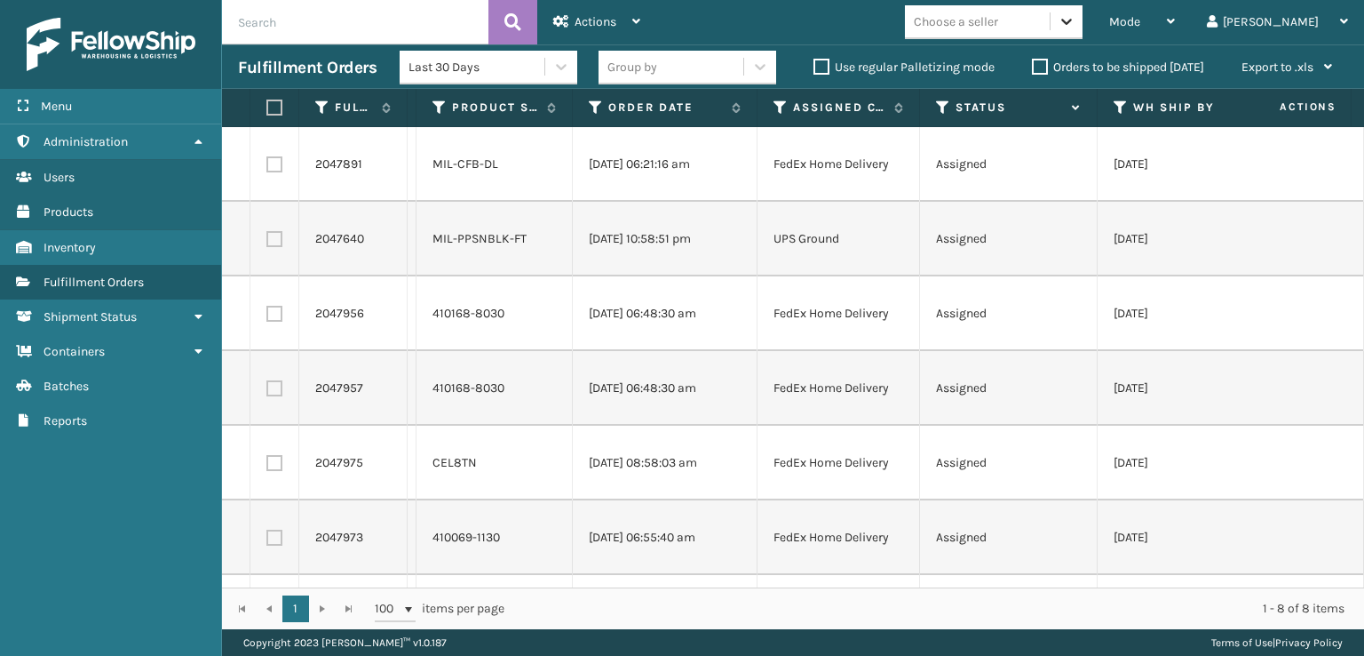
click at [1083, 36] on div at bounding box center [1067, 21] width 32 height 32
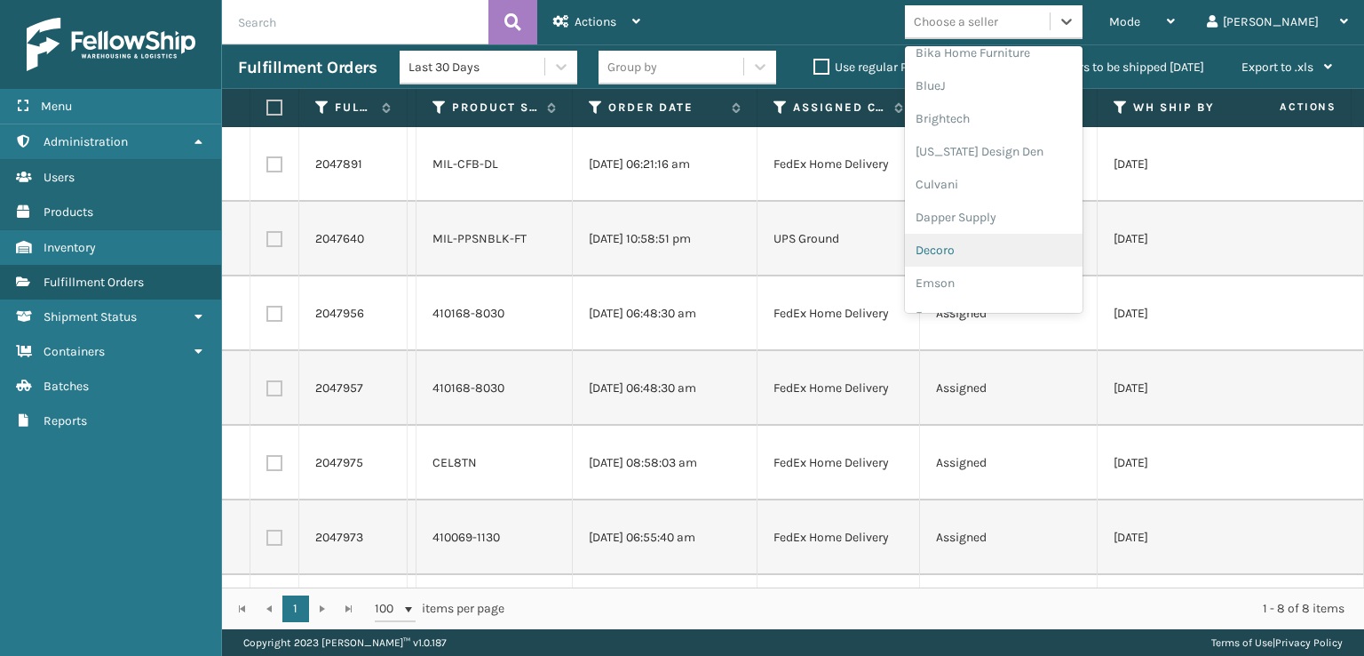
scroll to position [266, 0]
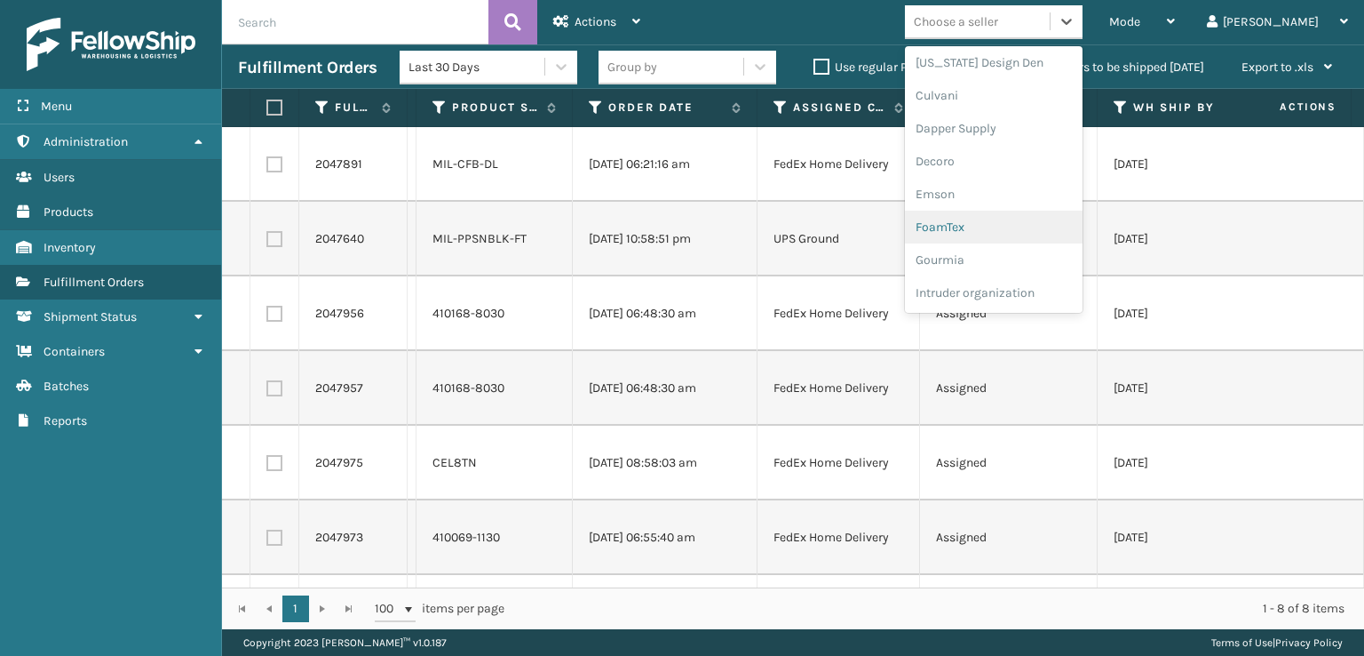
click at [1036, 224] on div "FoamTex" at bounding box center [994, 227] width 178 height 33
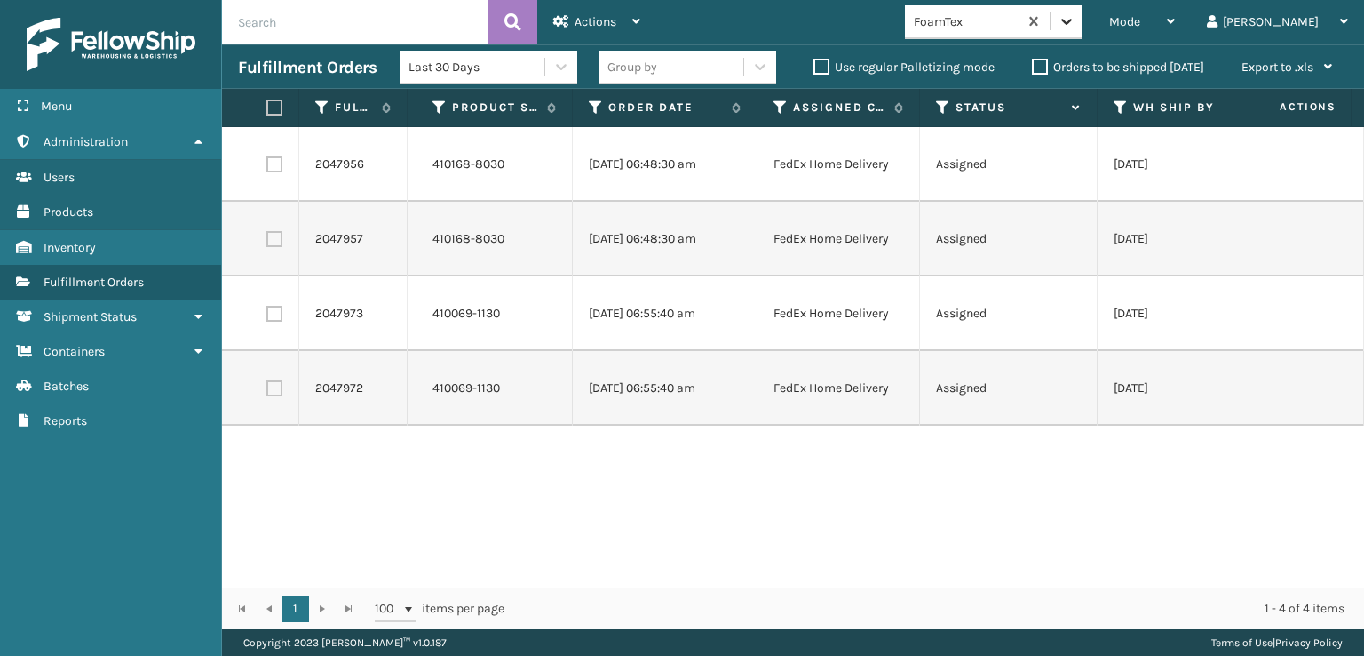
click at [1076, 26] on icon at bounding box center [1067, 21] width 18 height 18
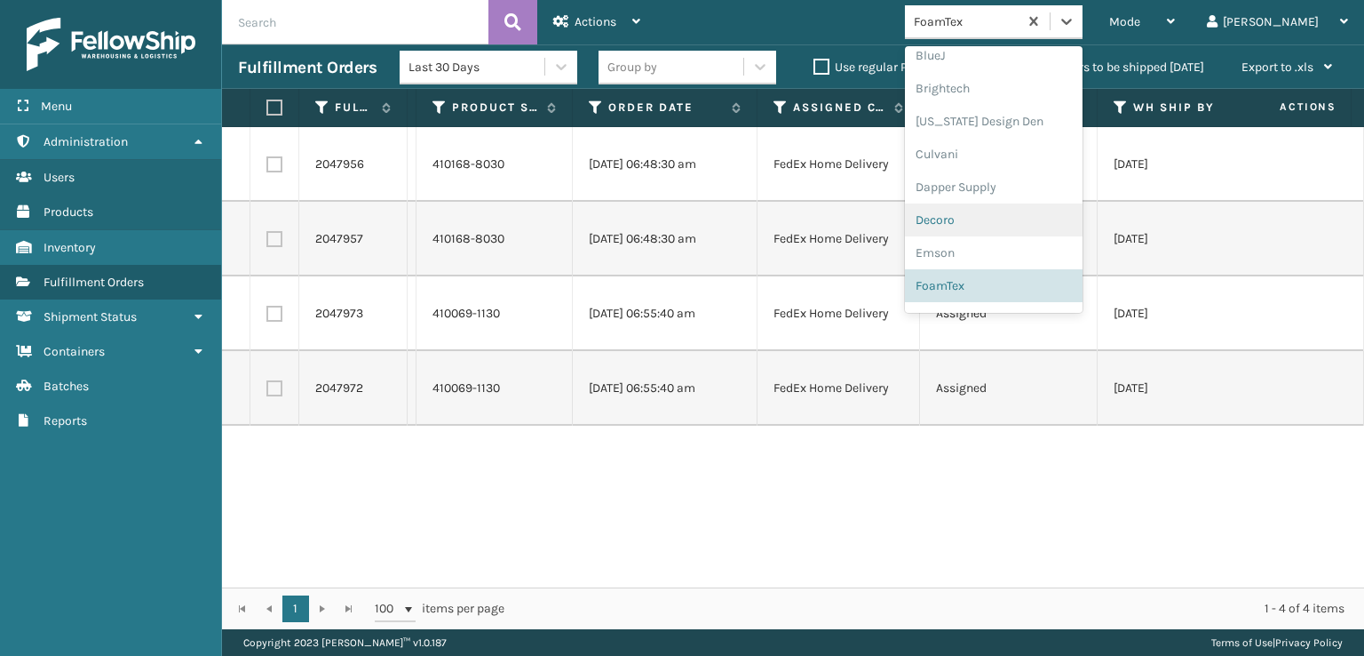
scroll to position [385, 0]
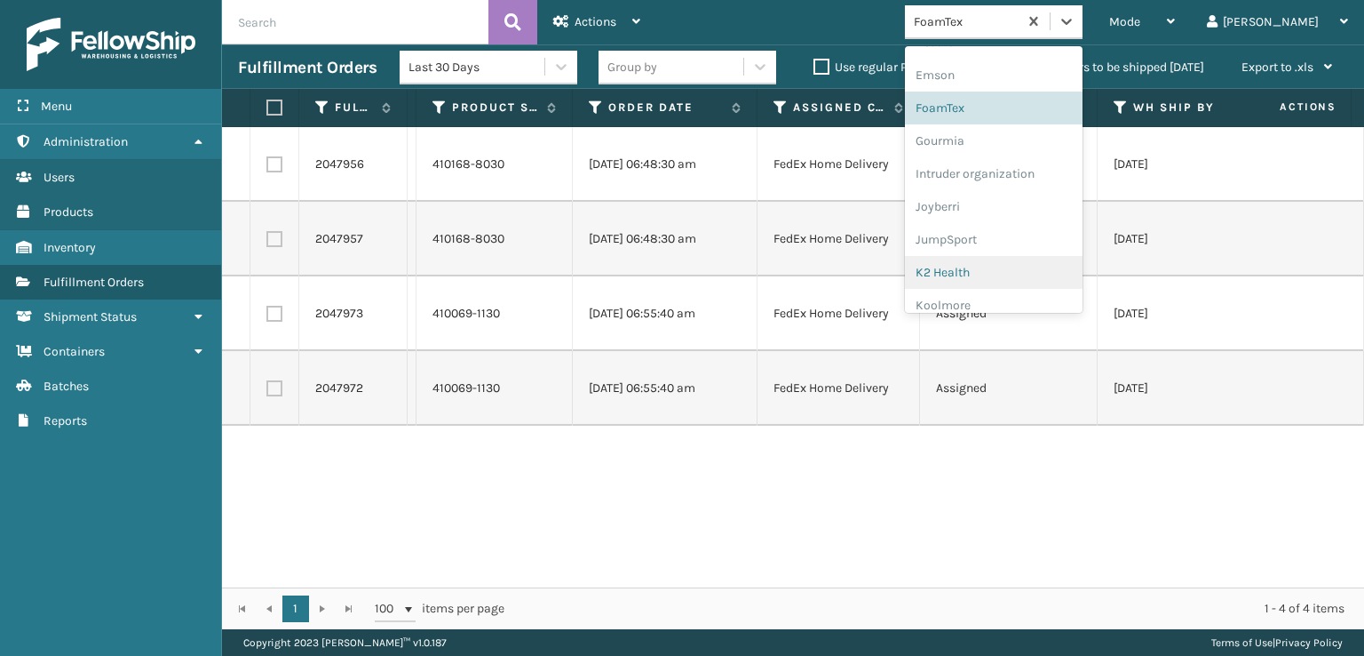
click at [277, 104] on label at bounding box center [271, 107] width 11 height 16
click at [267, 104] on input "checkbox" at bounding box center [266, 108] width 1 height 12
checkbox input "true"
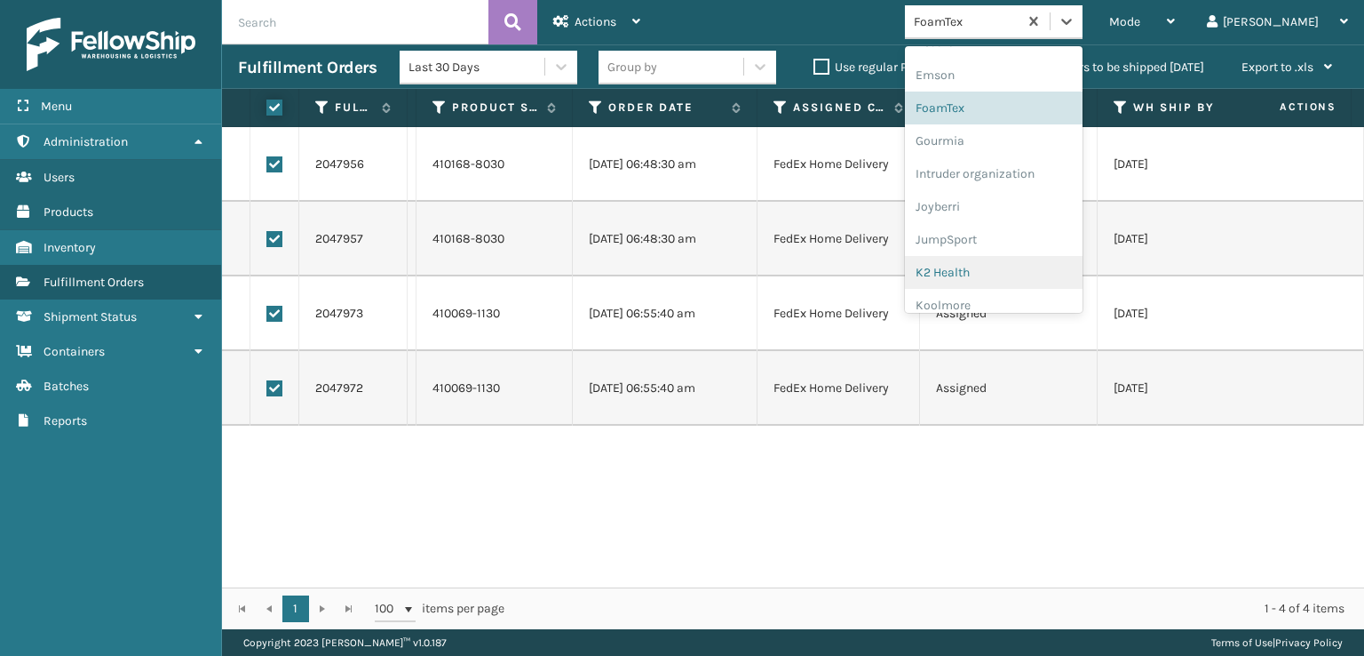
checkbox input "true"
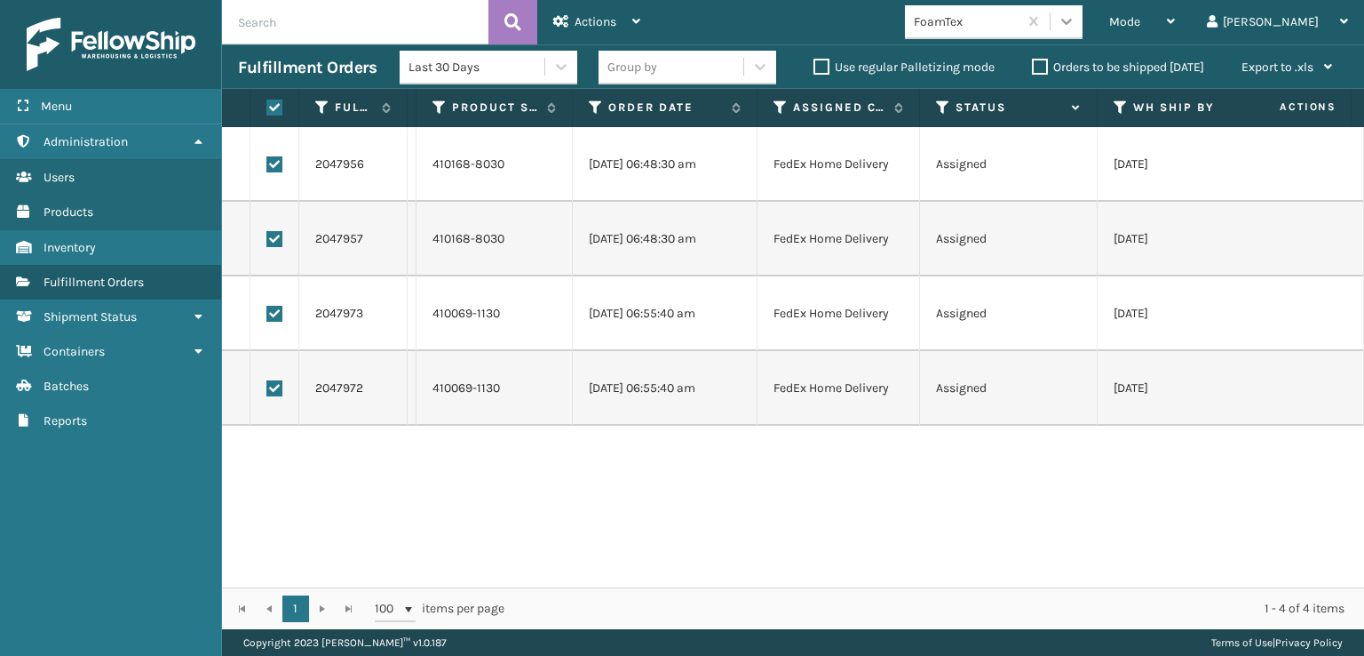
click at [1083, 33] on div at bounding box center [1067, 21] width 32 height 32
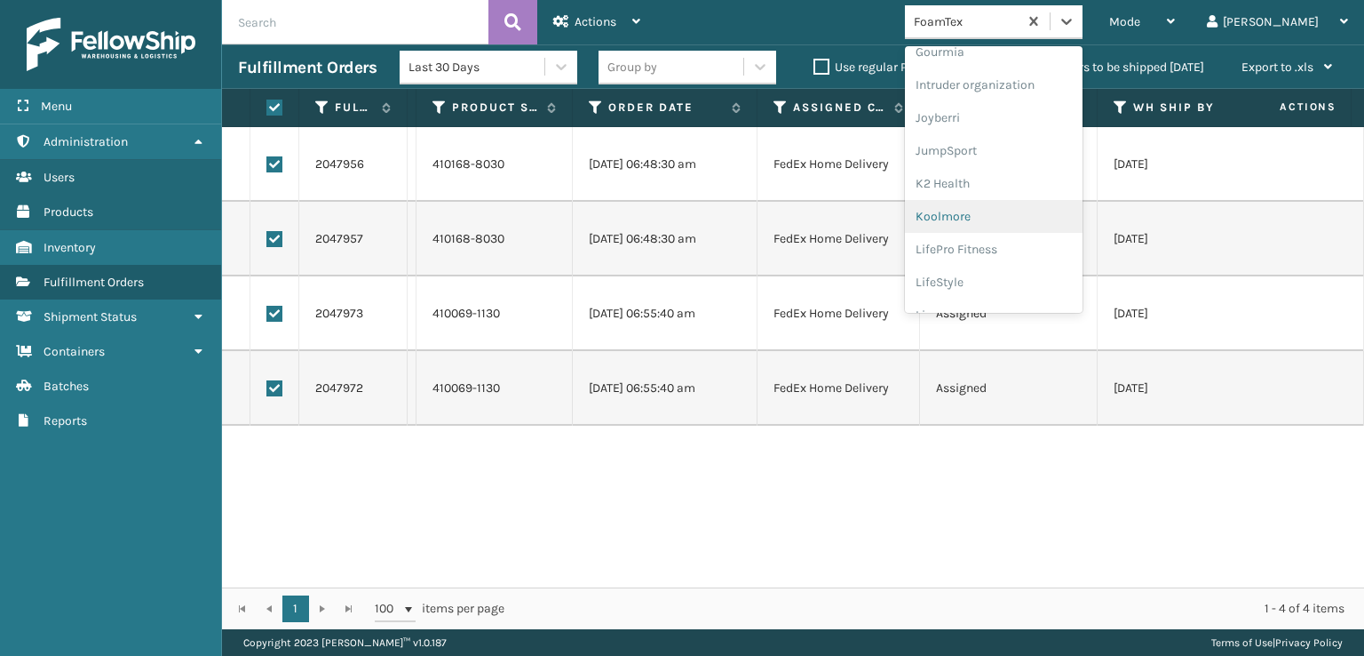
scroll to position [561, 0]
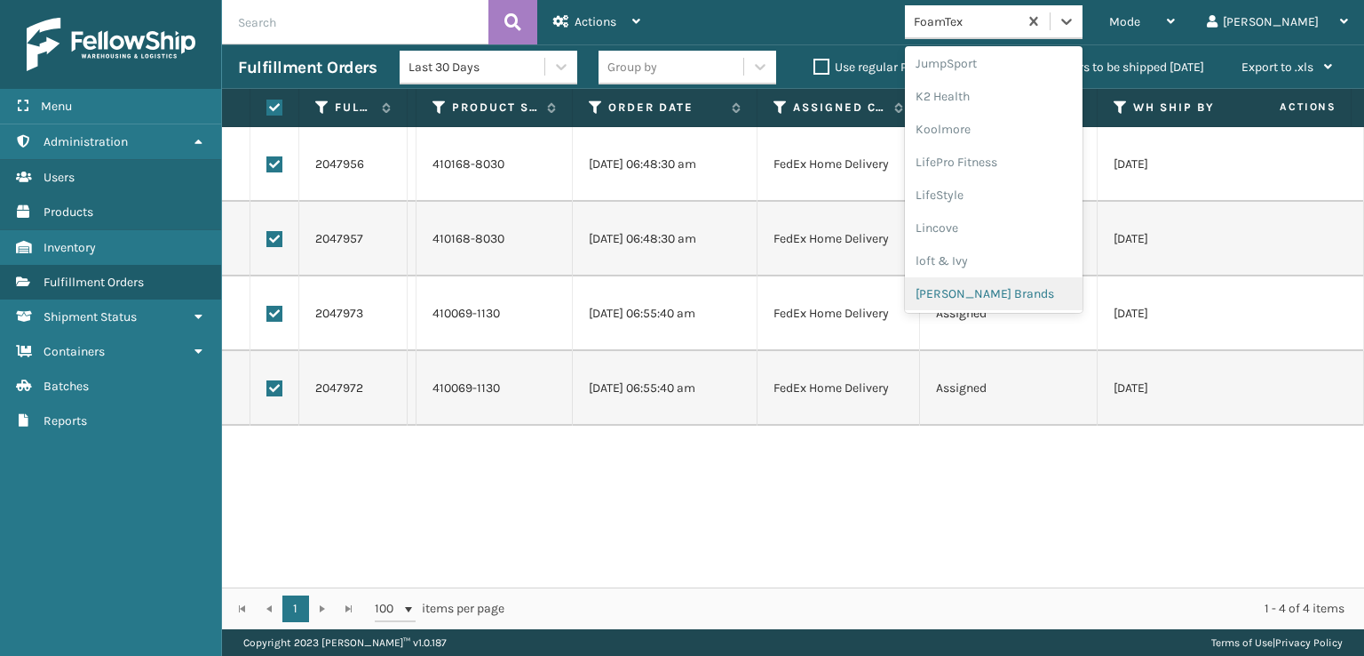
click at [1037, 282] on div "[PERSON_NAME] Brands" at bounding box center [994, 293] width 178 height 33
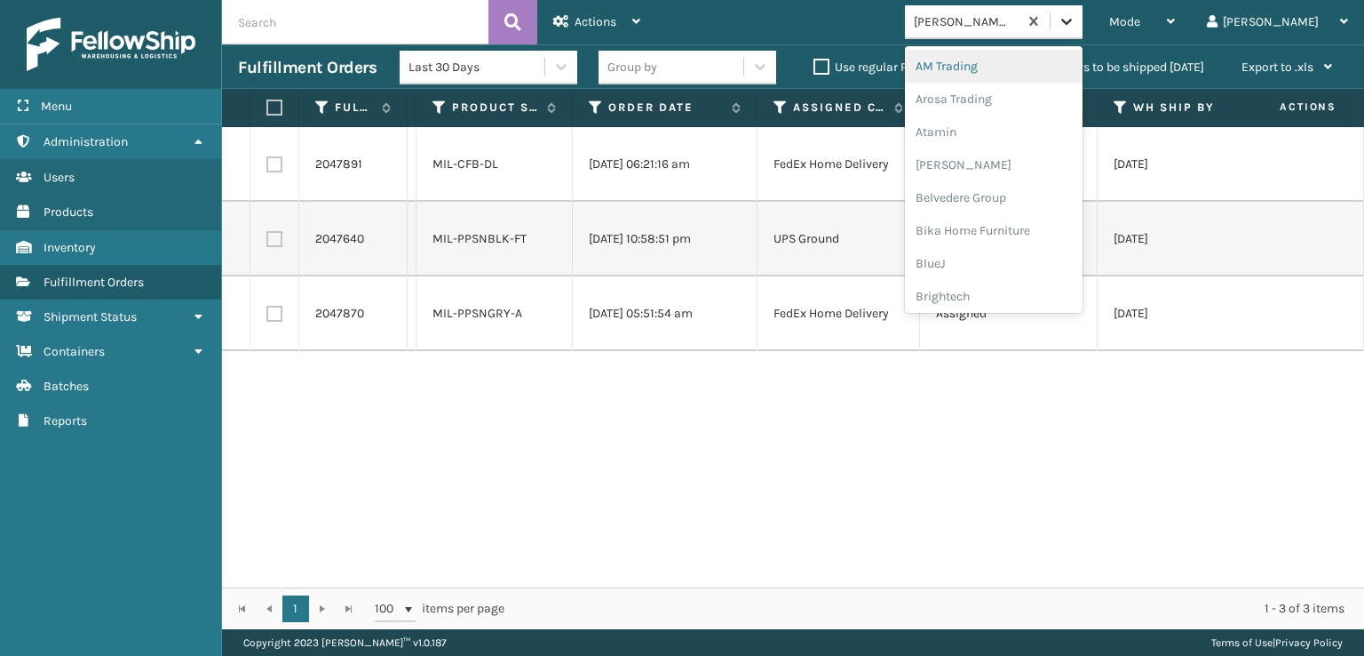
click at [1076, 28] on icon at bounding box center [1067, 21] width 18 height 18
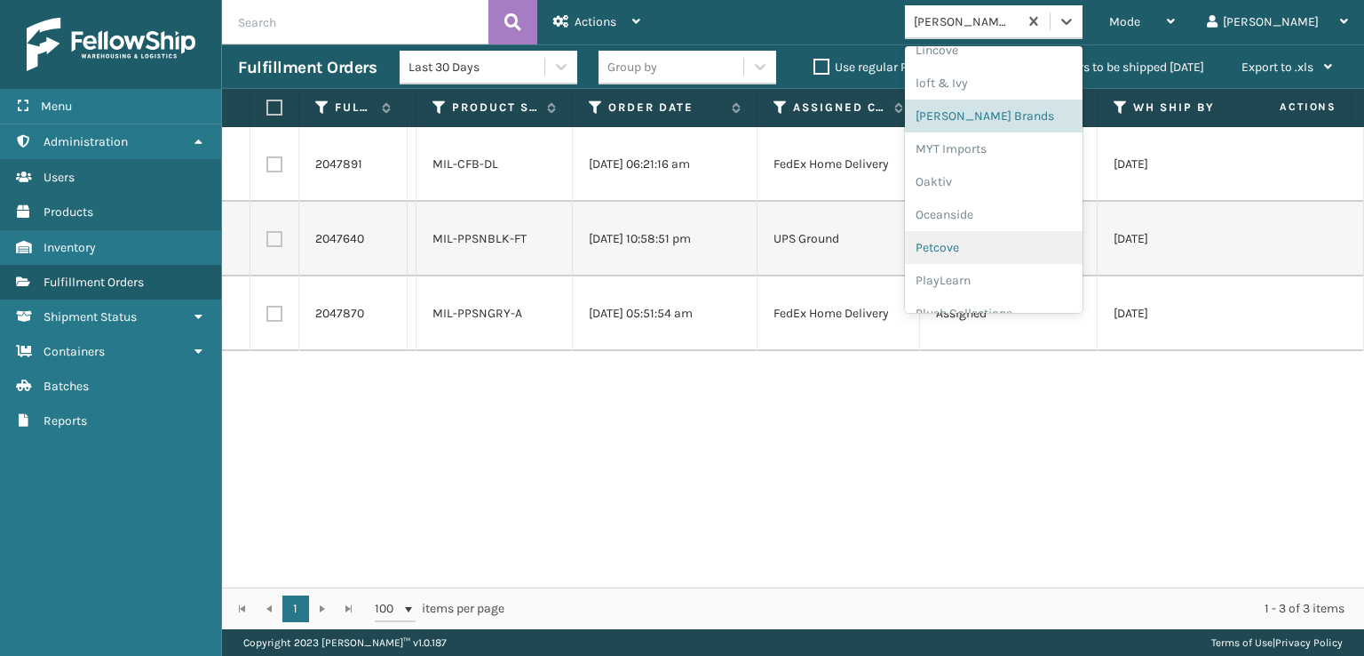
scroll to position [858, 0]
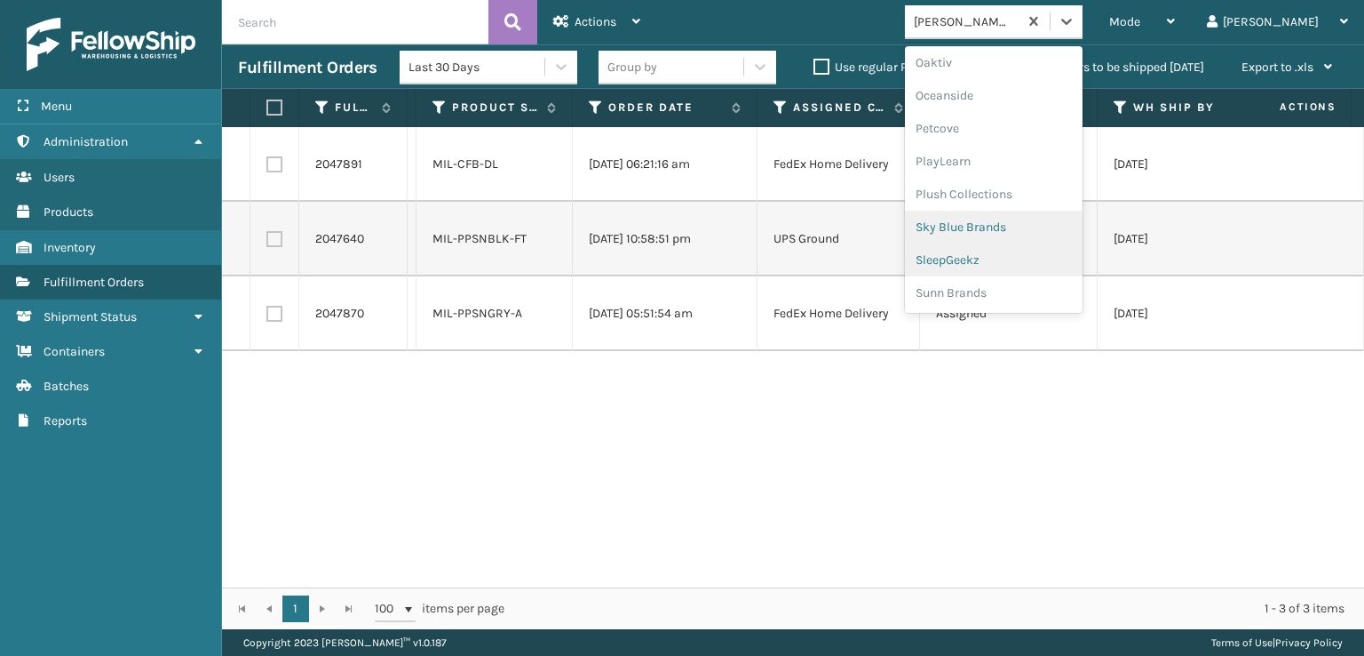
click at [1041, 239] on div "Sky Blue Brands" at bounding box center [994, 227] width 178 height 33
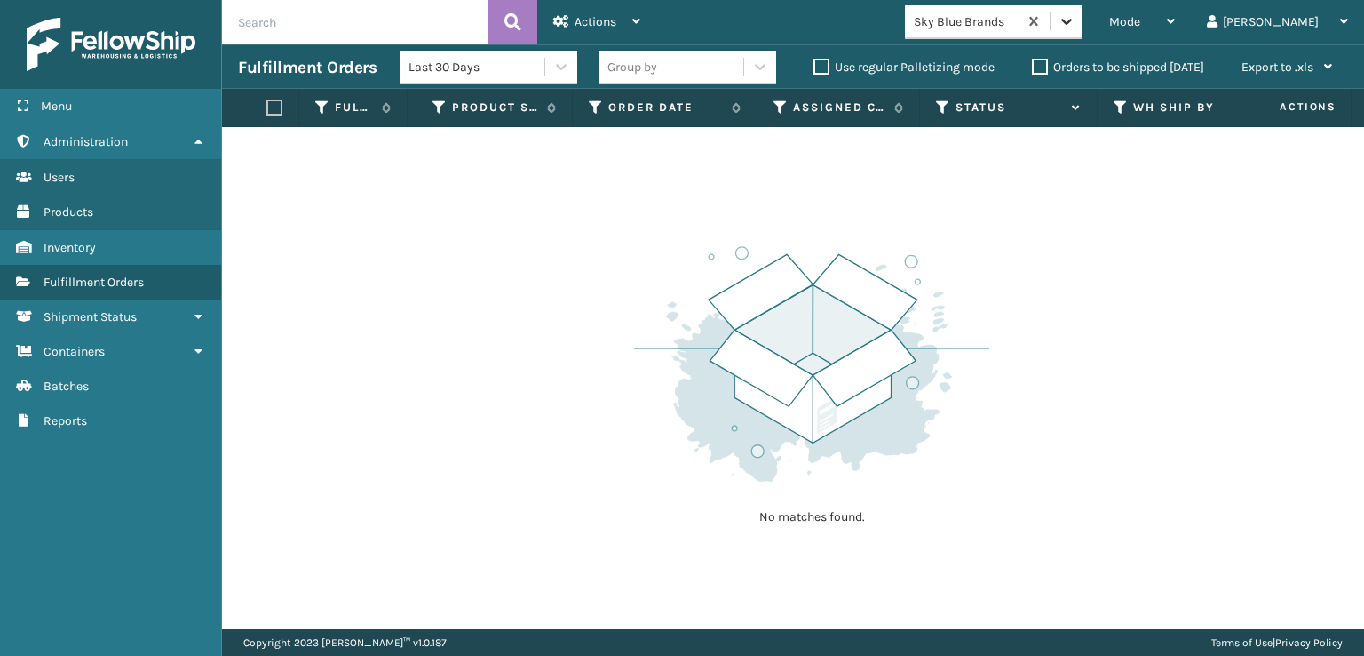
click at [1083, 15] on div at bounding box center [1067, 21] width 32 height 32
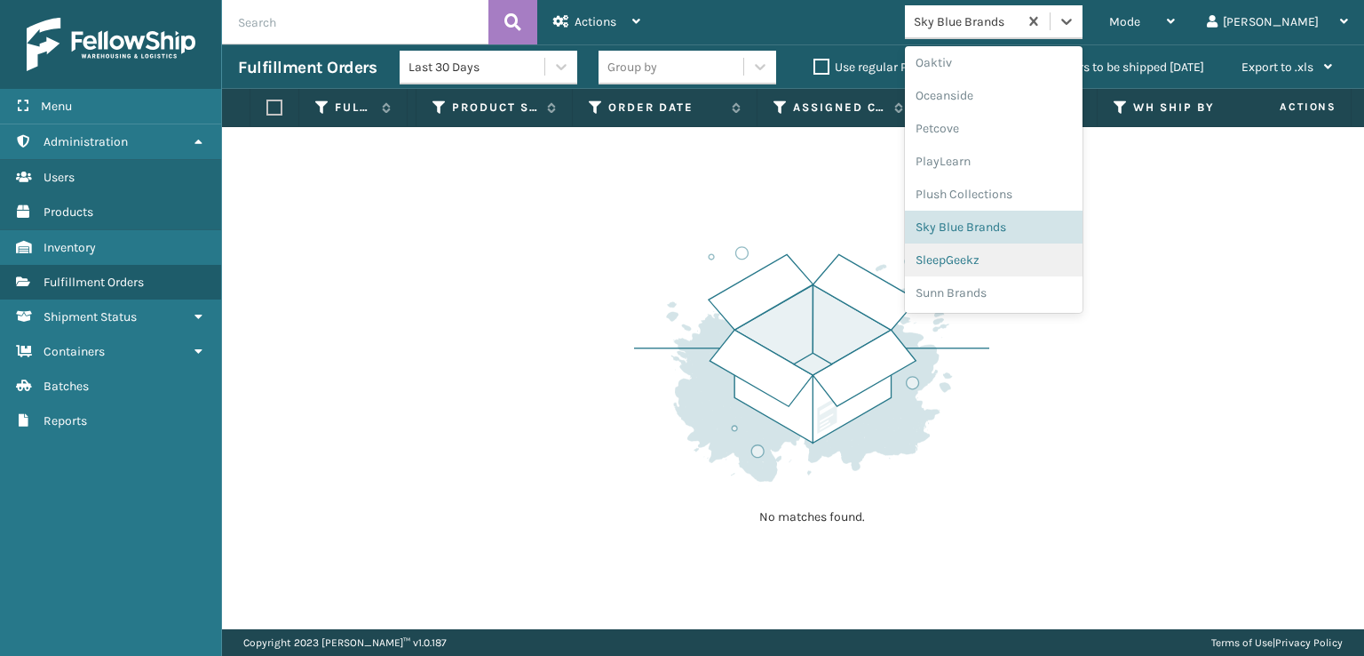
click at [1036, 257] on div "SleepGeekz" at bounding box center [994, 259] width 178 height 33
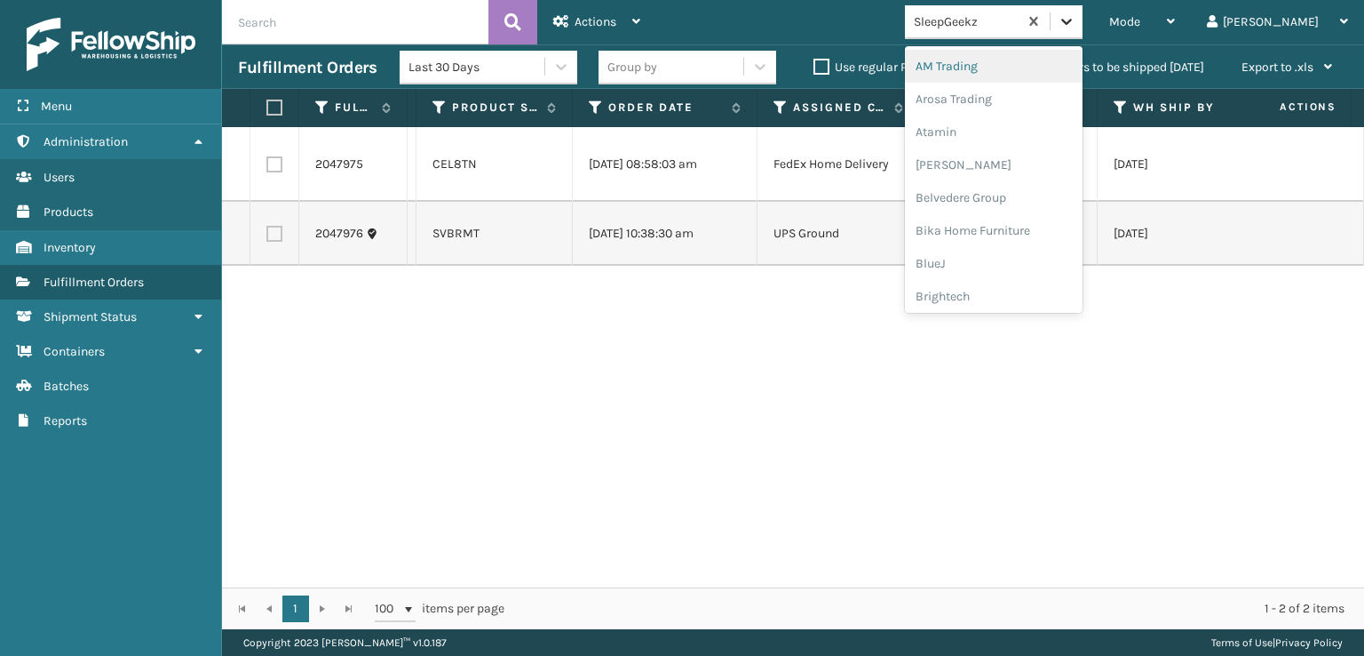
click at [1076, 21] on icon at bounding box center [1067, 21] width 18 height 18
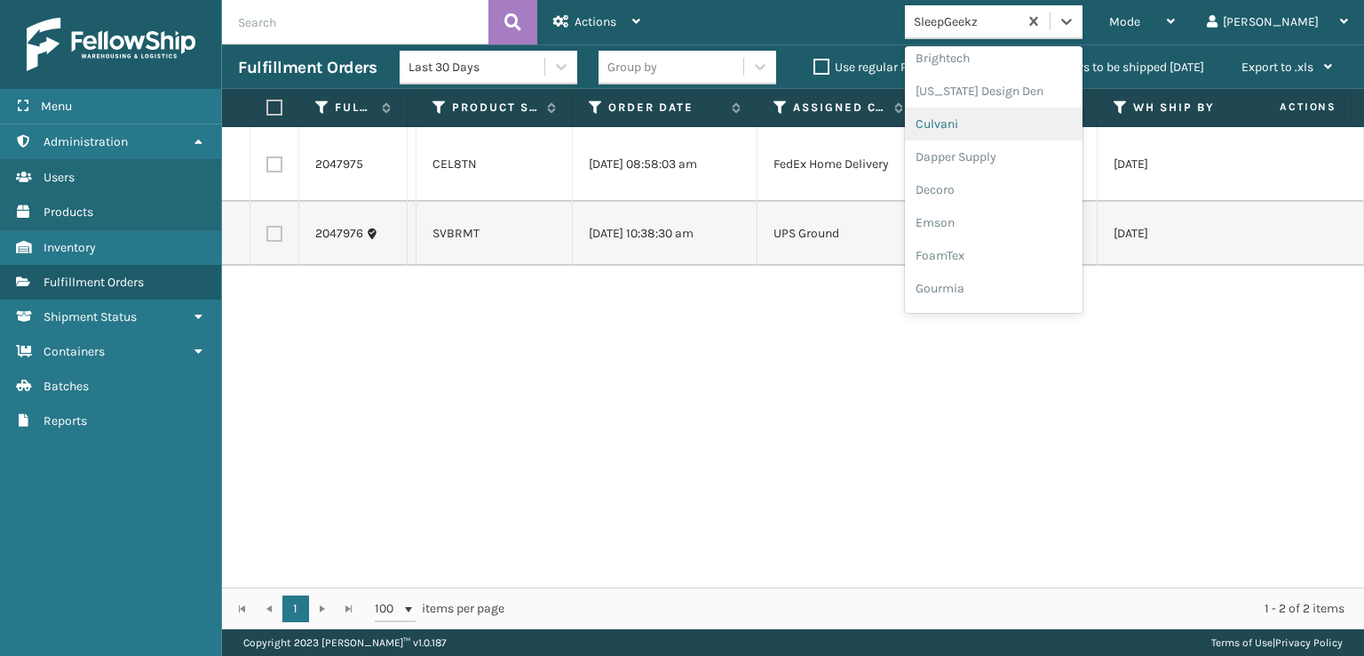
scroll to position [266, 0]
click at [1029, 225] on div "FoamTex" at bounding box center [994, 227] width 178 height 33
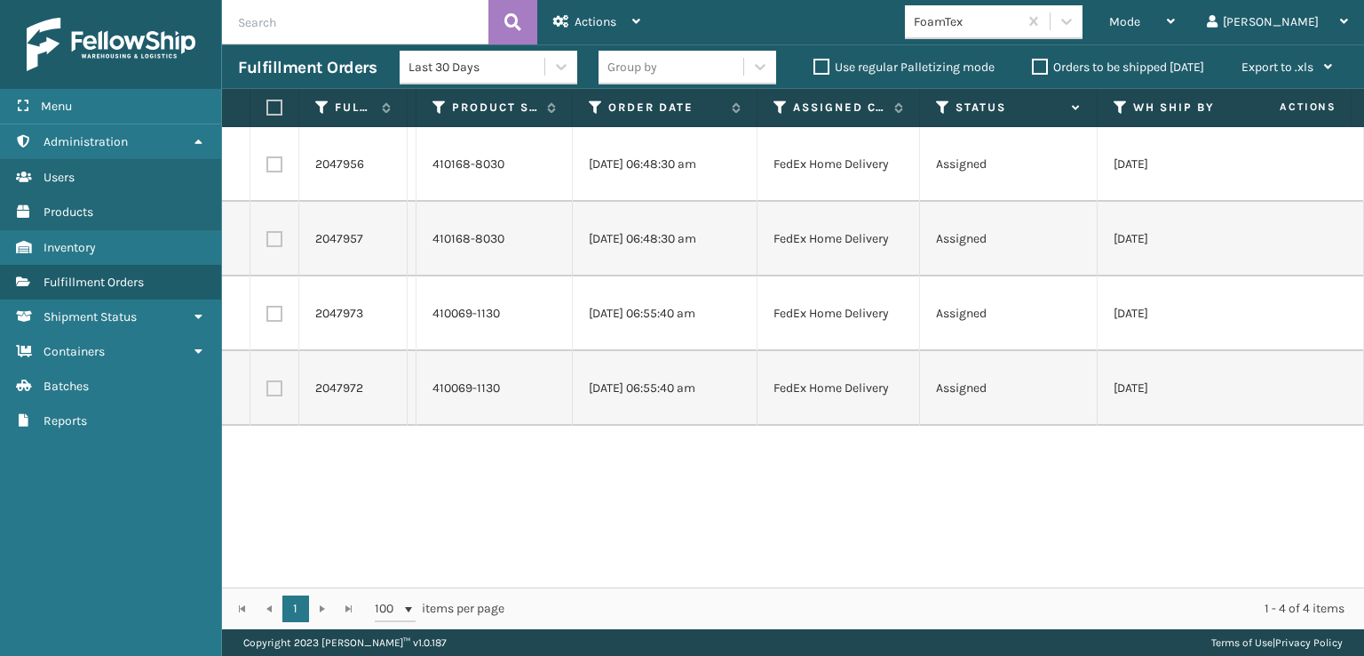
click at [272, 100] on label at bounding box center [271, 107] width 11 height 16
click at [267, 102] on input "checkbox" at bounding box center [266, 108] width 1 height 12
checkbox input "true"
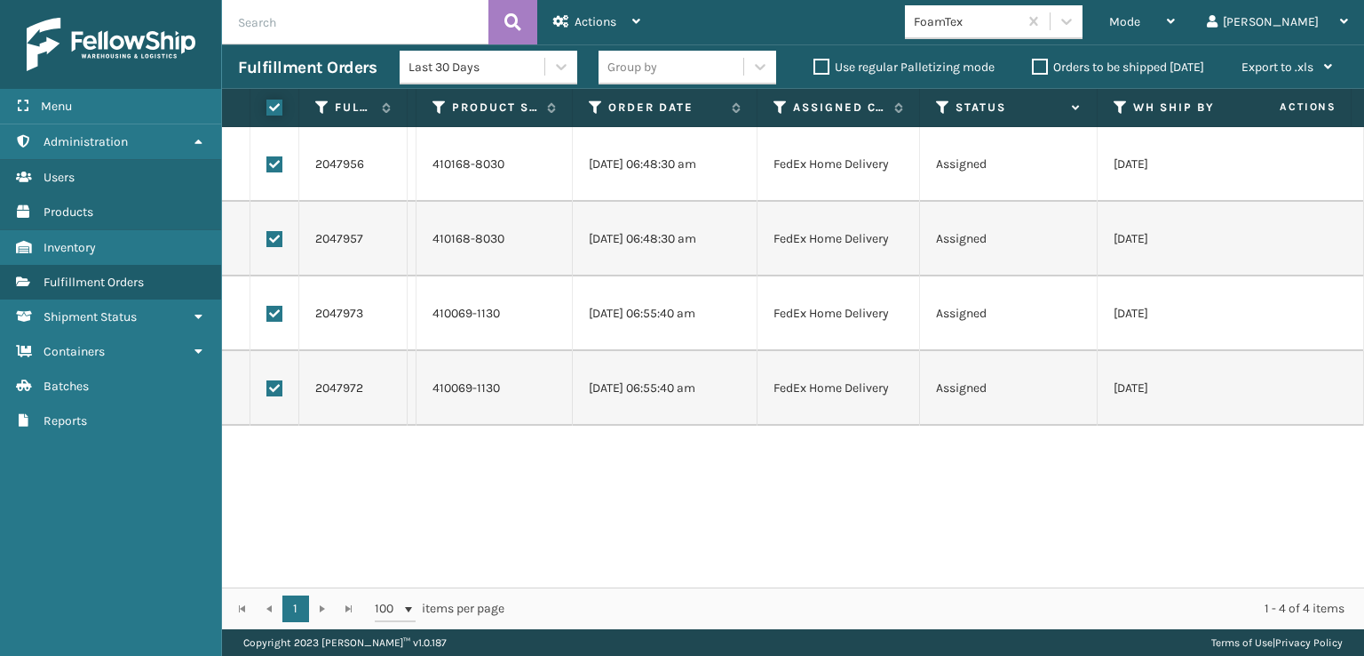
checkbox input "true"
click at [633, 11] on div "Actions" at bounding box center [596, 22] width 87 height 44
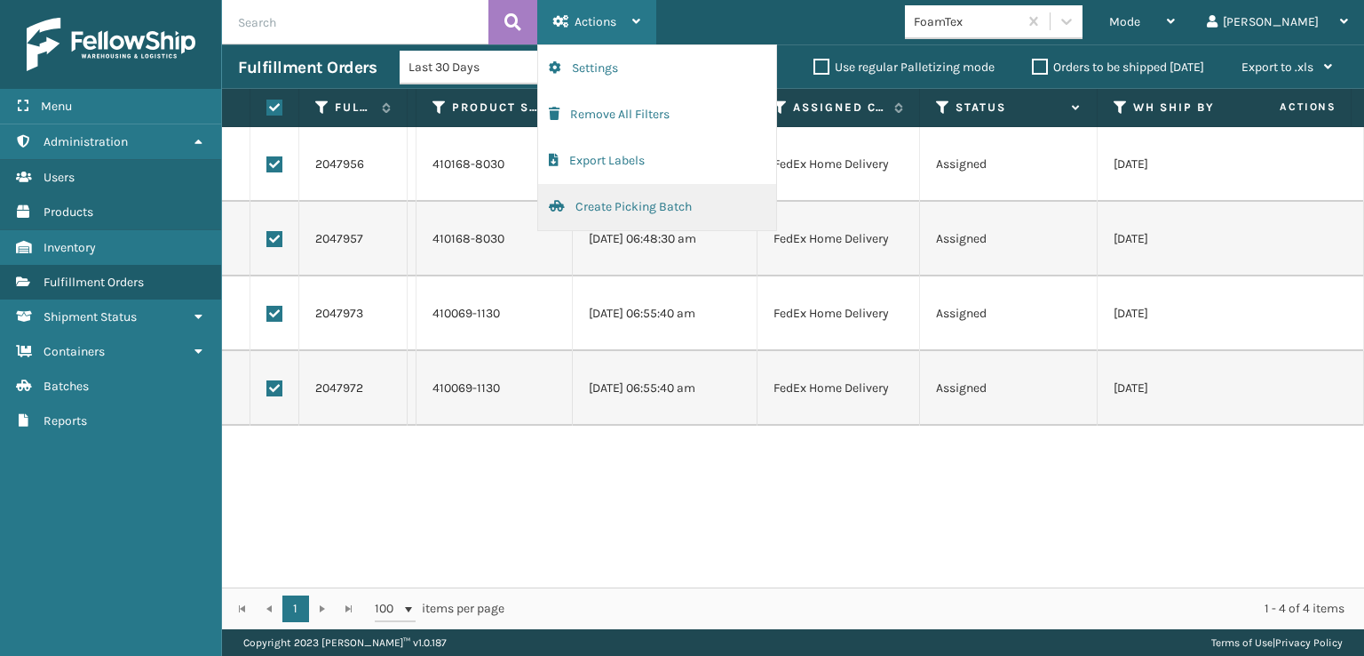
click at [585, 213] on button "Create Picking Batch" at bounding box center [657, 207] width 238 height 46
